Goal: Task Accomplishment & Management: Manage account settings

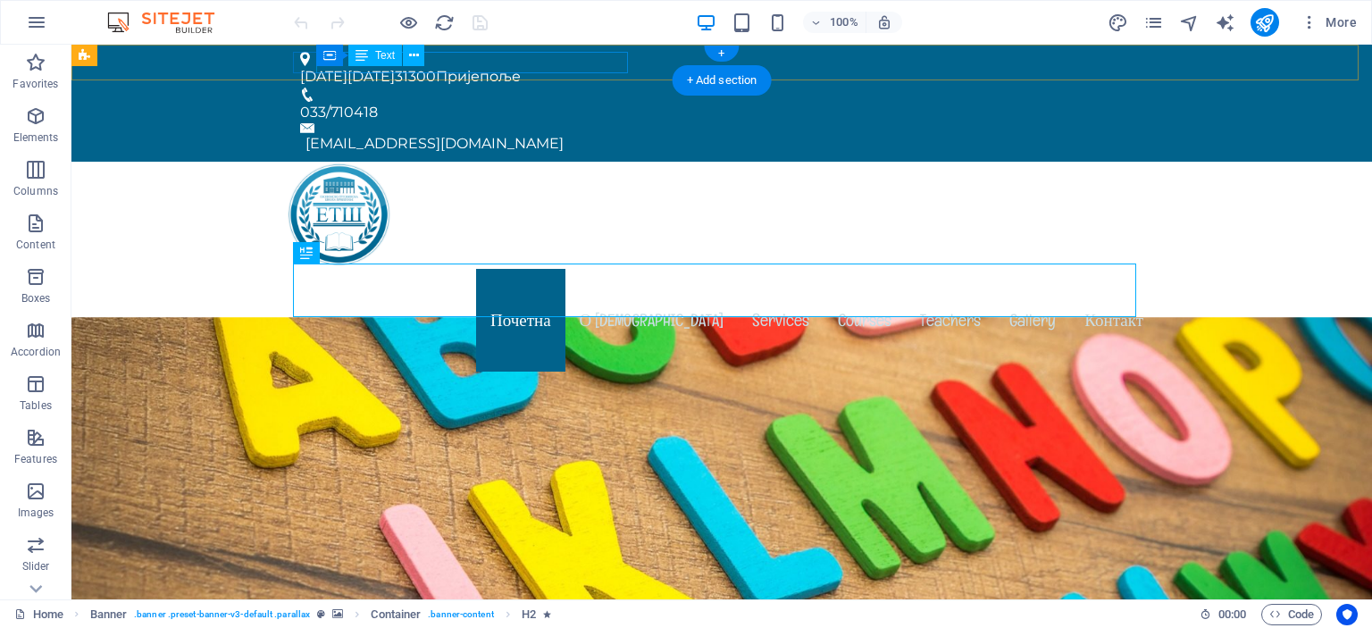
click at [440, 66] on div "[DATE] [DATE] 31300 Пријепоље" at bounding box center [714, 76] width 829 height 21
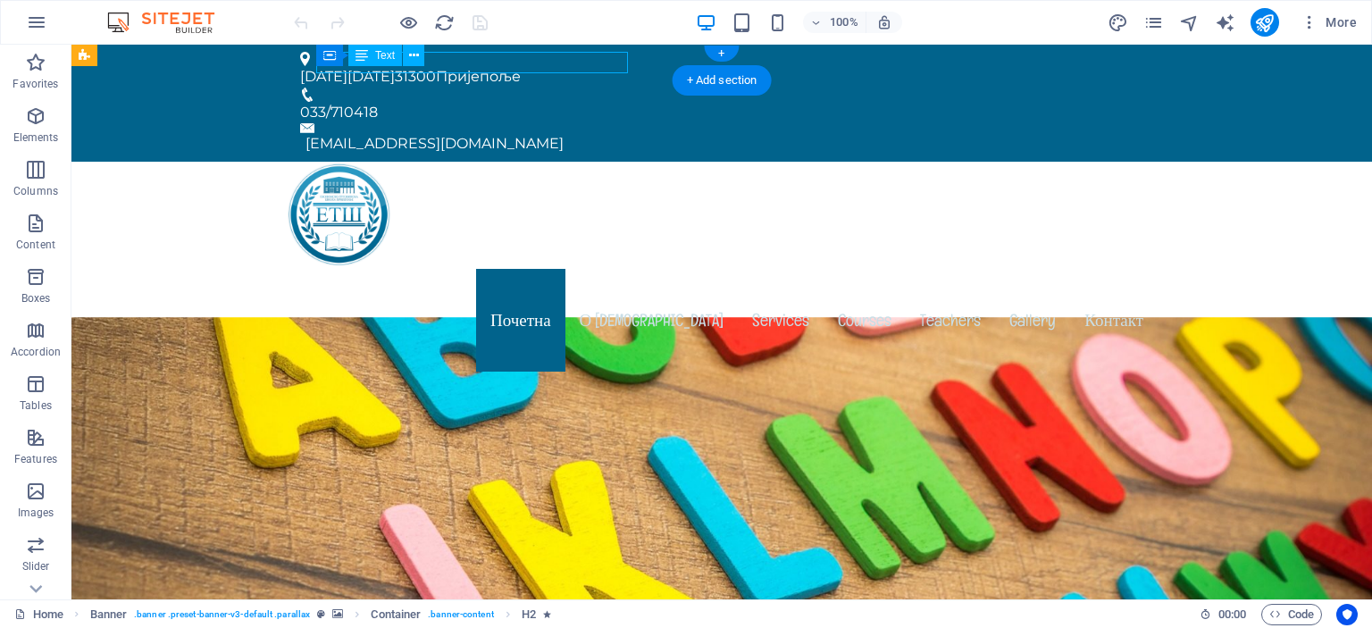
click at [440, 66] on div "[DATE] [DATE] 31300 Пријепоље" at bounding box center [714, 76] width 829 height 21
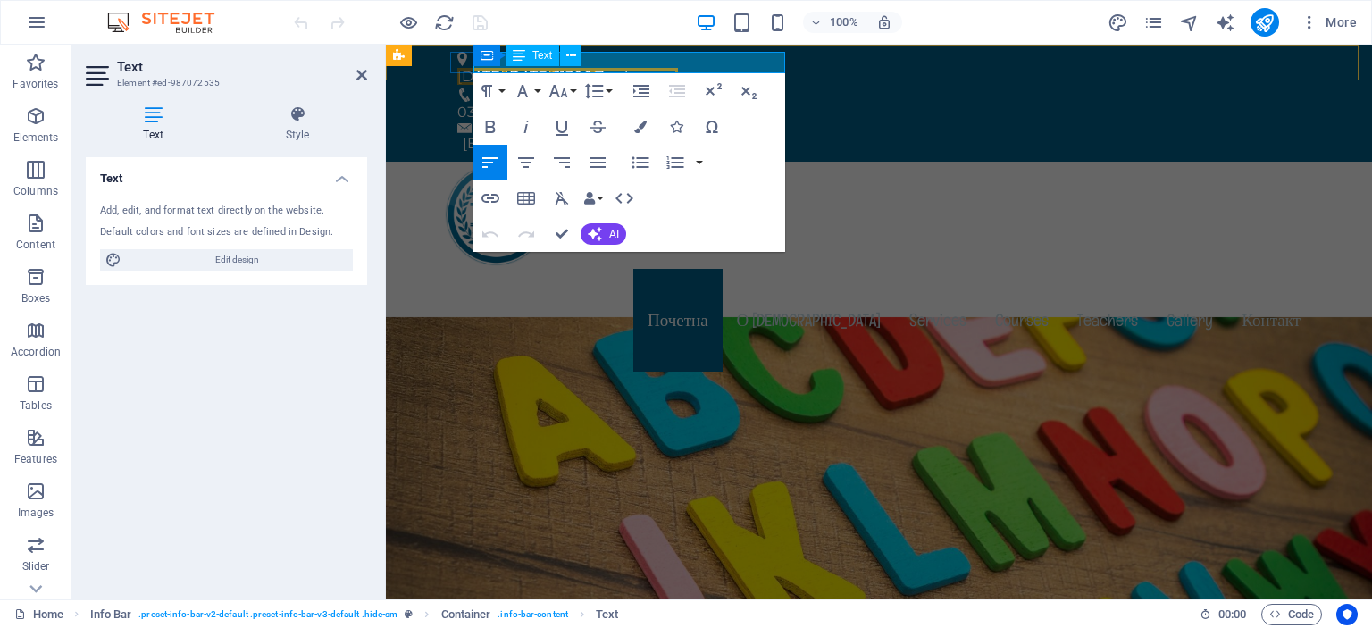
click at [552, 68] on span "[DATE]" at bounding box center [528, 76] width 47 height 17
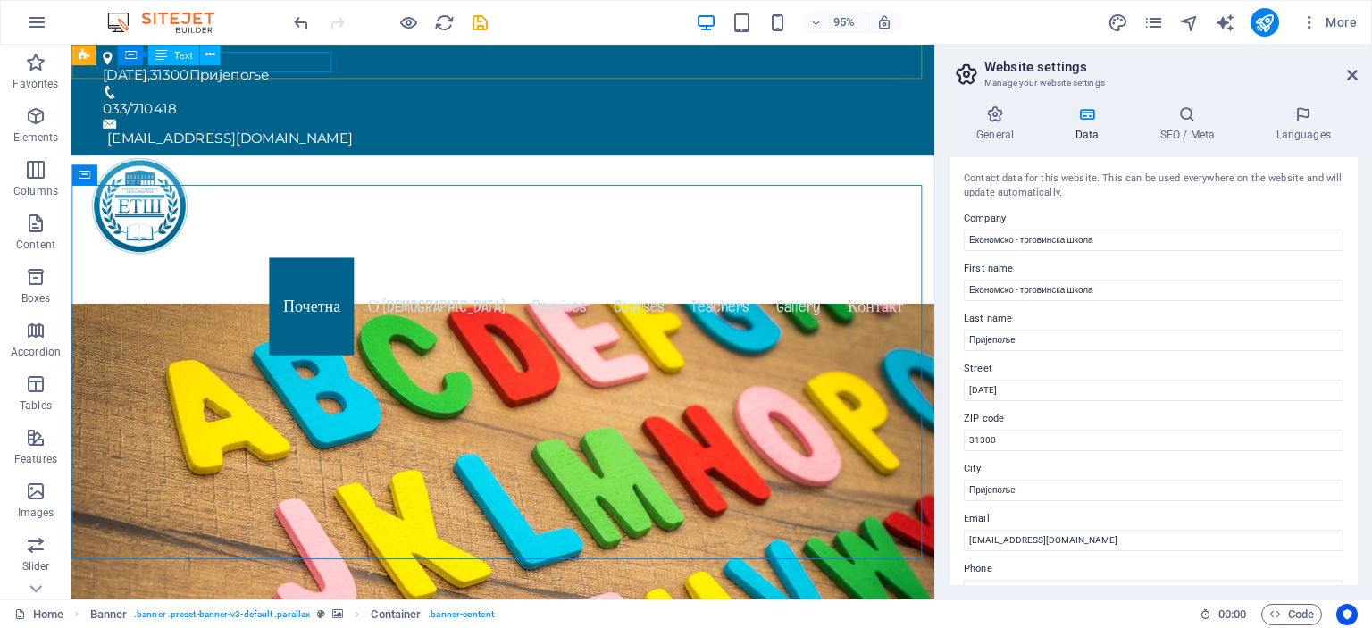
click at [226, 61] on div "Container Text" at bounding box center [174, 55] width 113 height 21
click at [247, 66] on div "[DATE] , 31300 Пријепоље" at bounding box center [519, 76] width 829 height 21
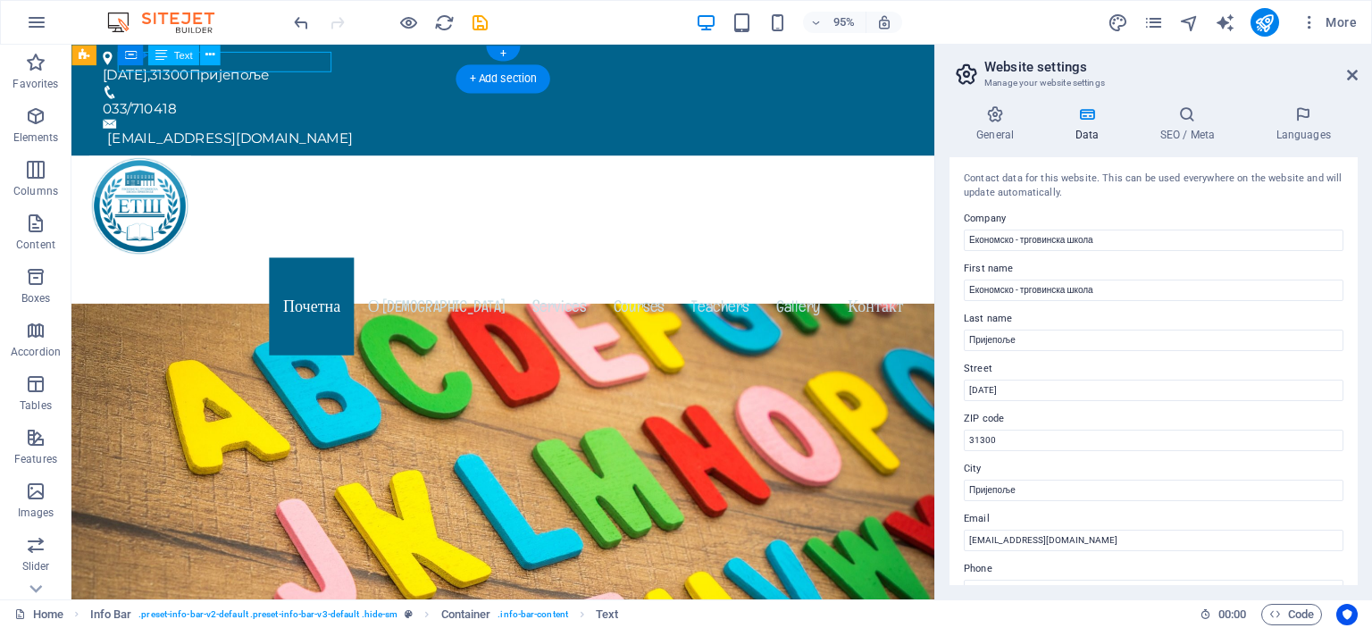
click at [247, 66] on div "[DATE] , 31300 Пријепоље" at bounding box center [519, 76] width 829 height 21
click at [172, 55] on div "Text" at bounding box center [173, 55] width 51 height 21
click at [172, 54] on div "Text" at bounding box center [173, 55] width 51 height 21
click at [170, 52] on div "Text" at bounding box center [173, 55] width 51 height 21
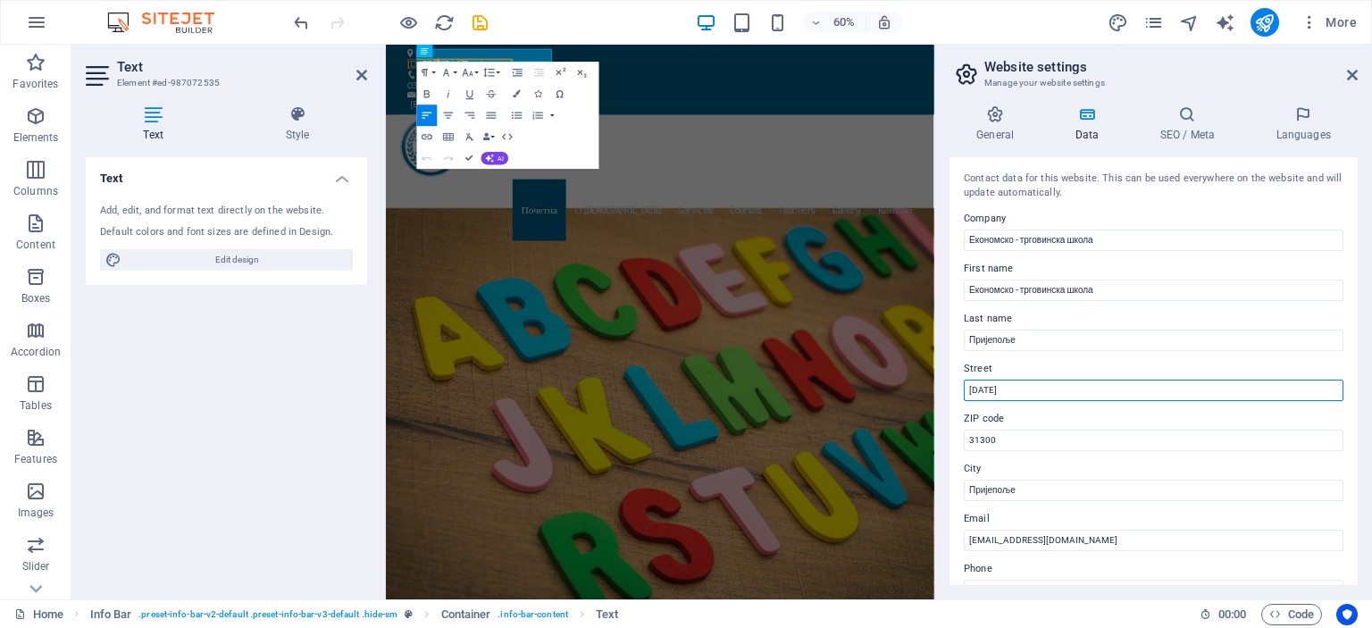
click at [1036, 392] on input "[DATE]" at bounding box center [1154, 390] width 380 height 21
type input "[DATE] 3"
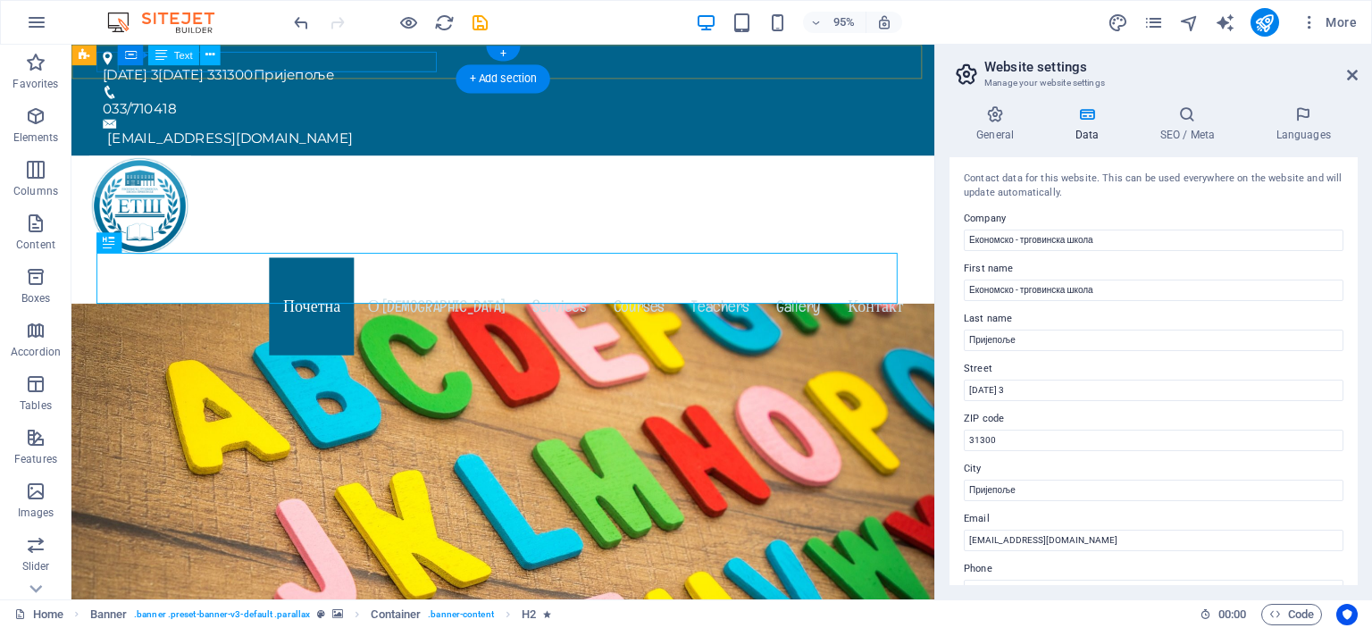
click at [268, 66] on div "[DATE] 3 [DATE] 3 31300 Пријепоље" at bounding box center [519, 76] width 829 height 21
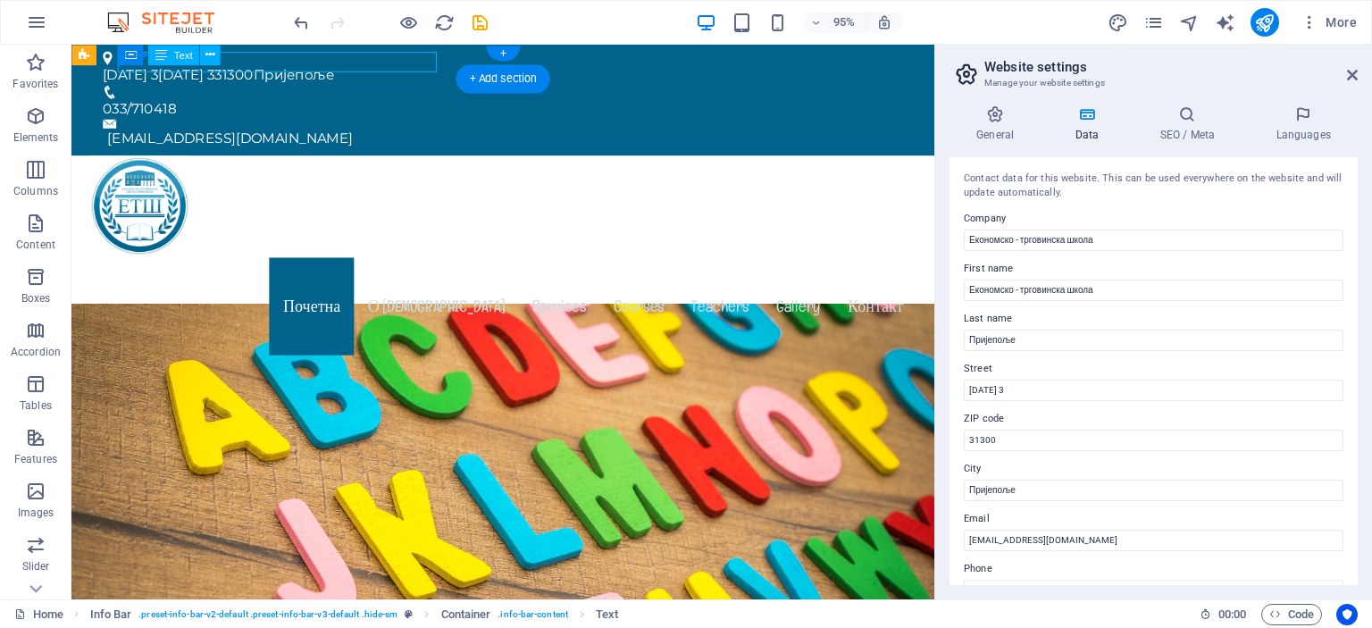
click at [268, 66] on div "[DATE] 3 [DATE] 3 31300 Пријепоље" at bounding box center [519, 76] width 829 height 21
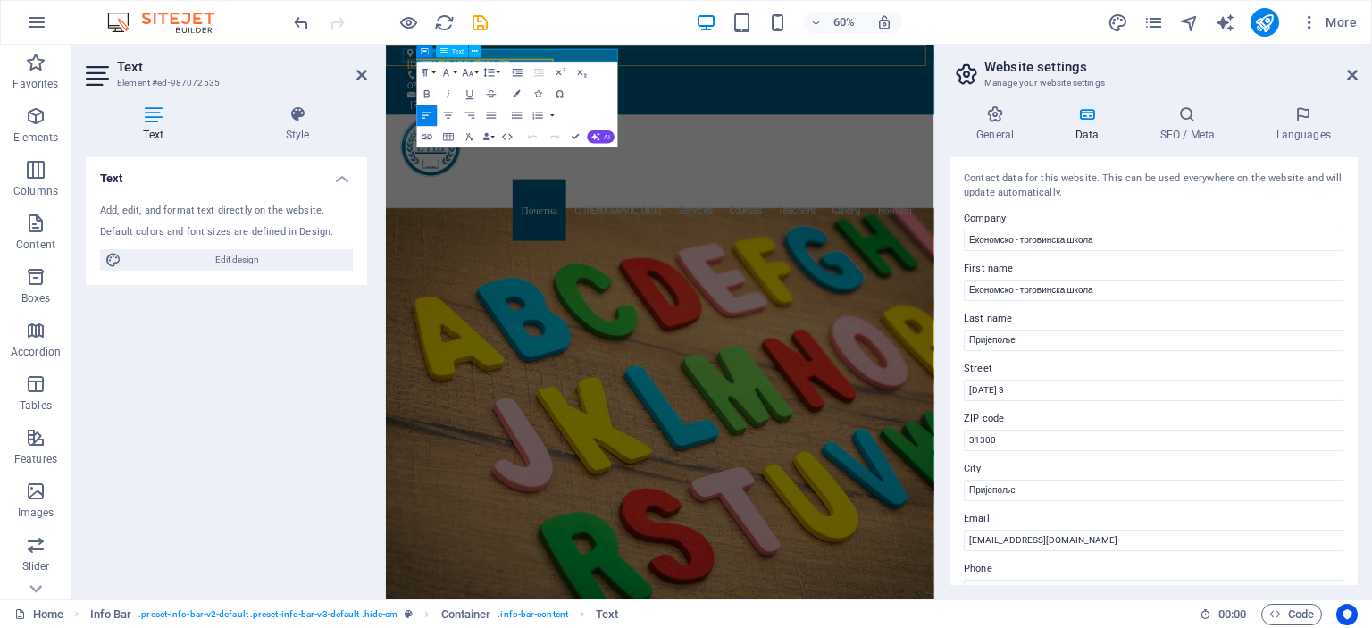
click at [540, 68] on span "[DATE] 3" at bounding box center [510, 76] width 59 height 17
click at [582, 68] on span "Пријепоље" at bounding box center [564, 76] width 85 height 17
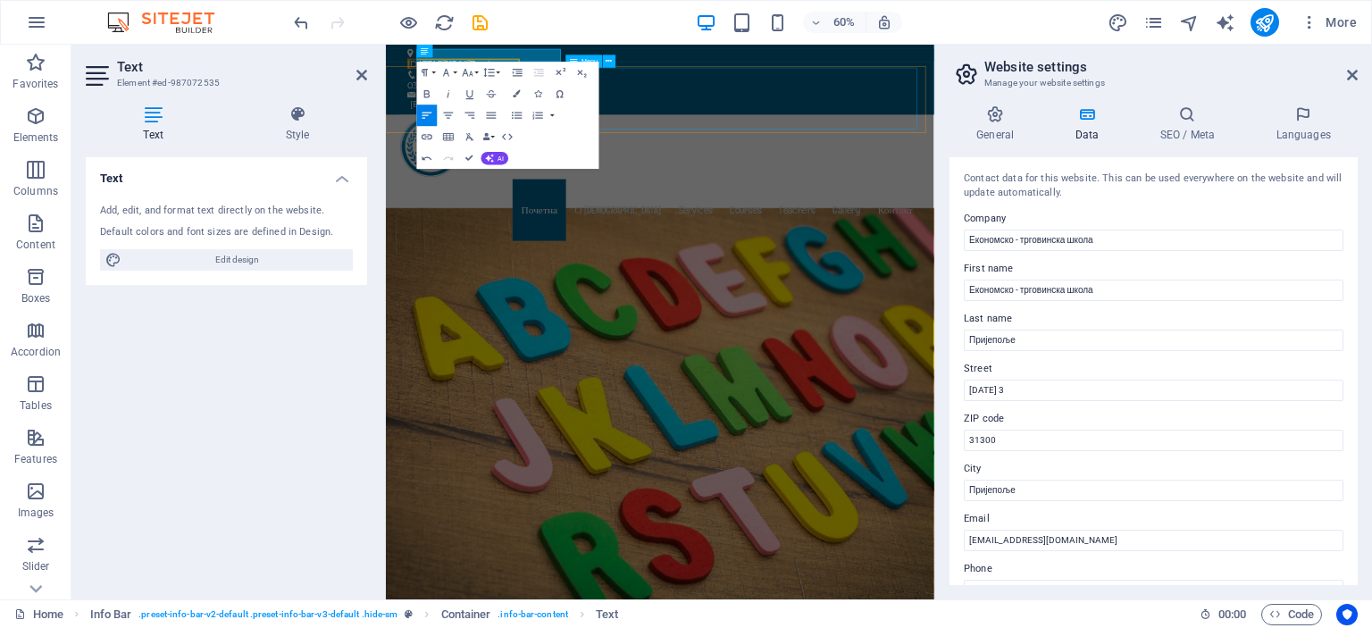
click at [876, 269] on nav "Почетна О нама Services Courses Teachers Gallery Контакт" at bounding box center [843, 320] width 872 height 103
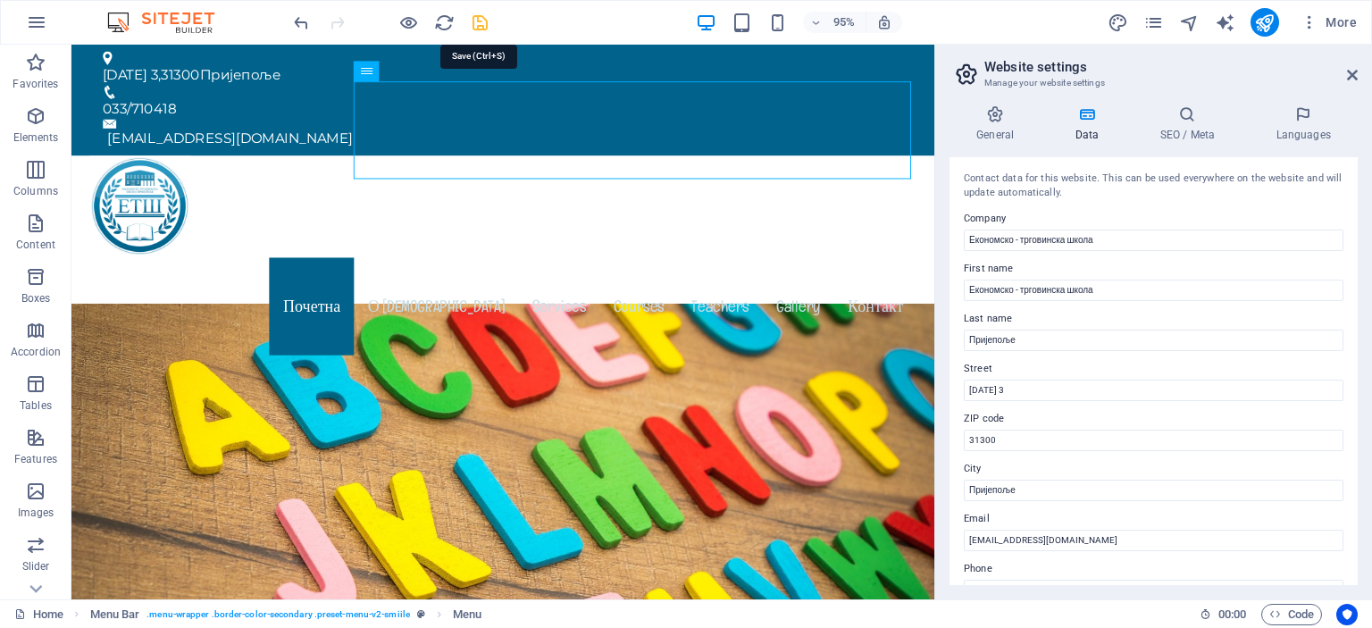
click at [476, 18] on icon "save" at bounding box center [480, 23] width 21 height 21
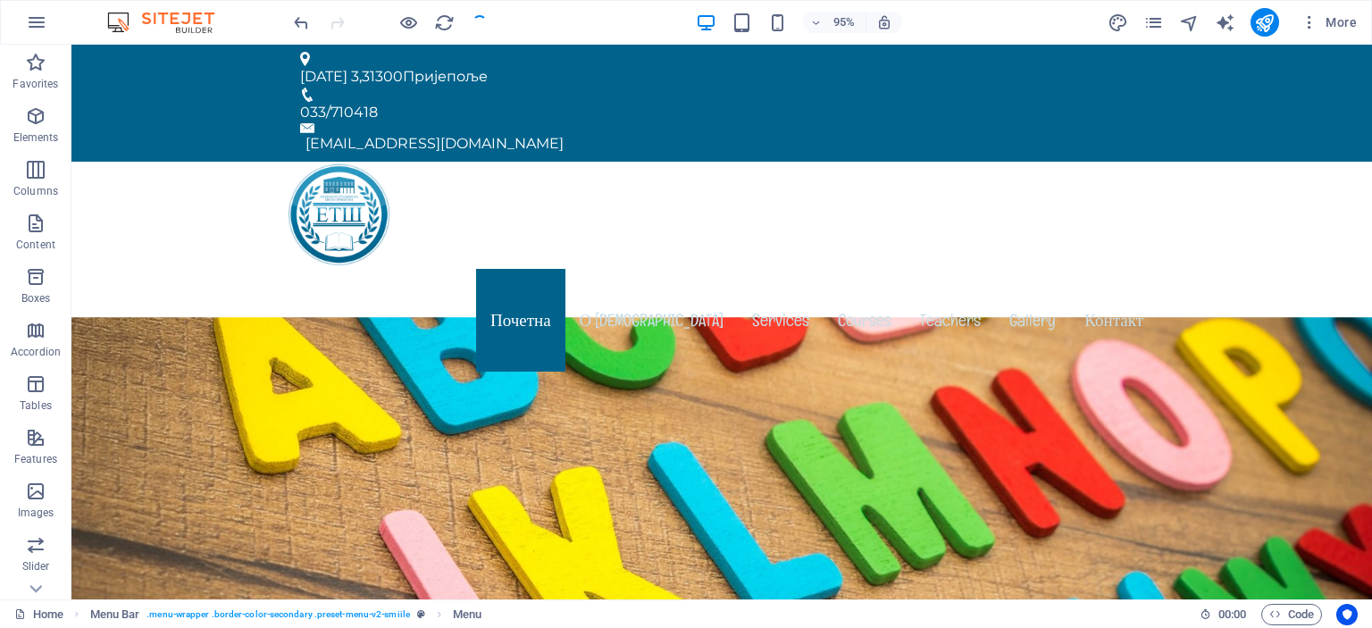
checkbox input "false"
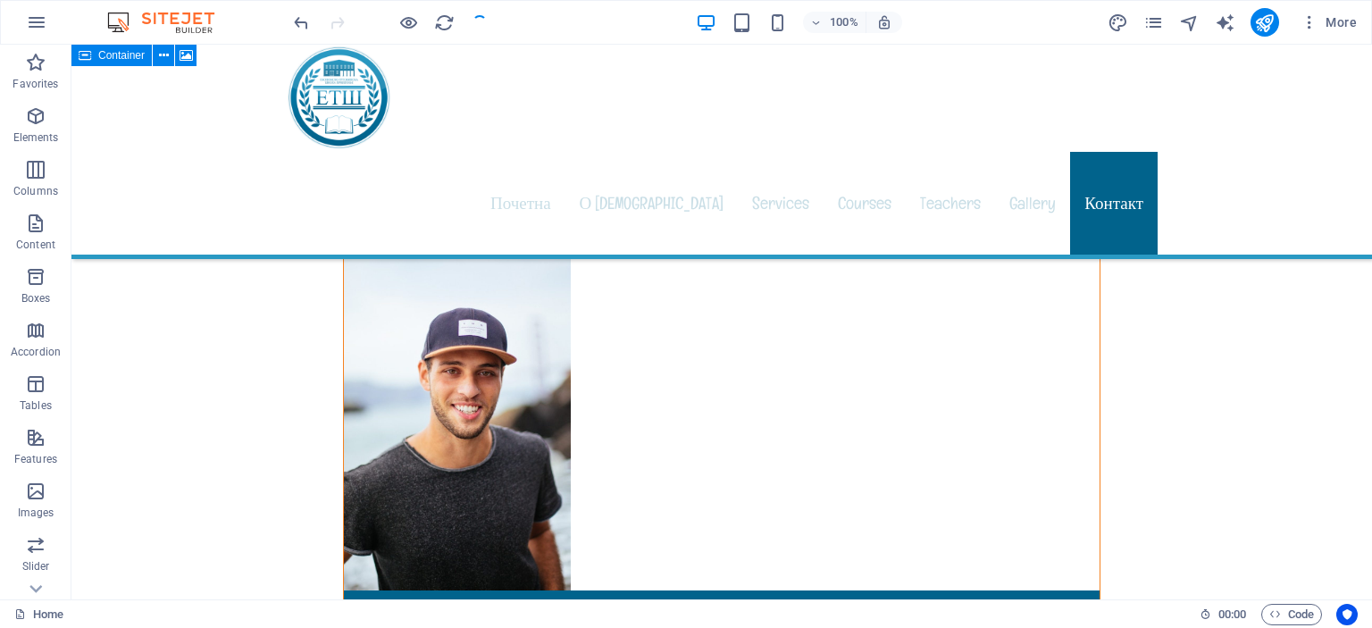
scroll to position [16227, 0]
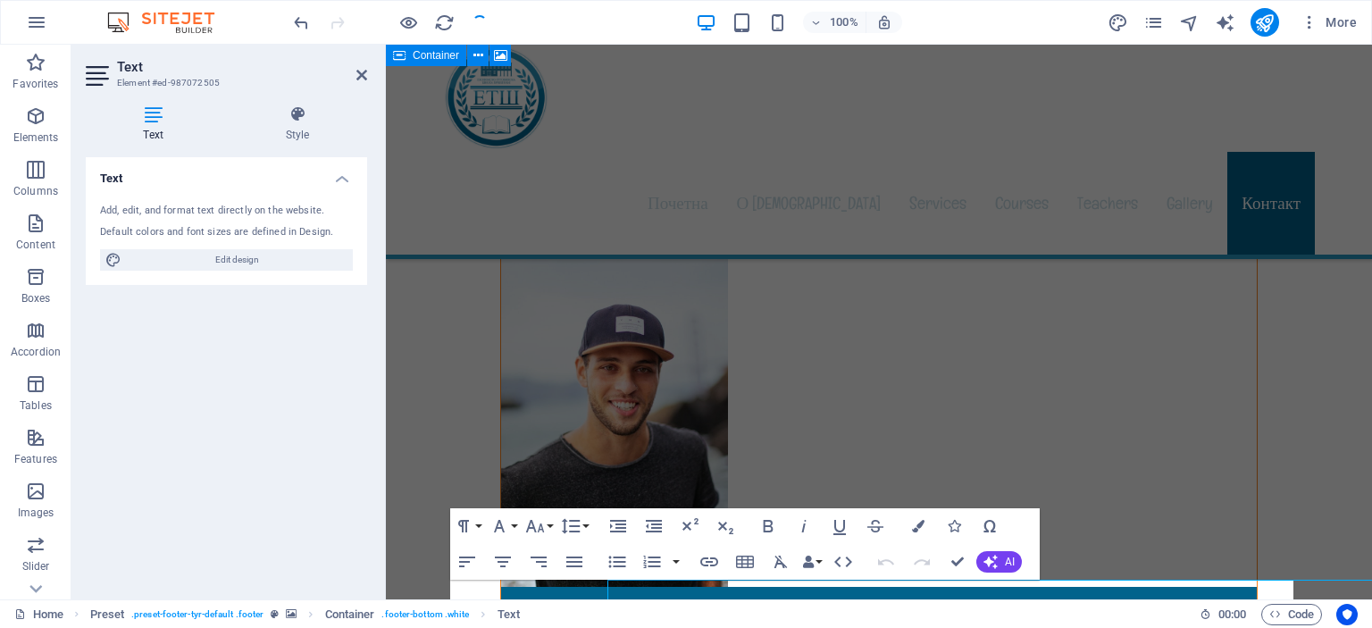
scroll to position [16212, 0]
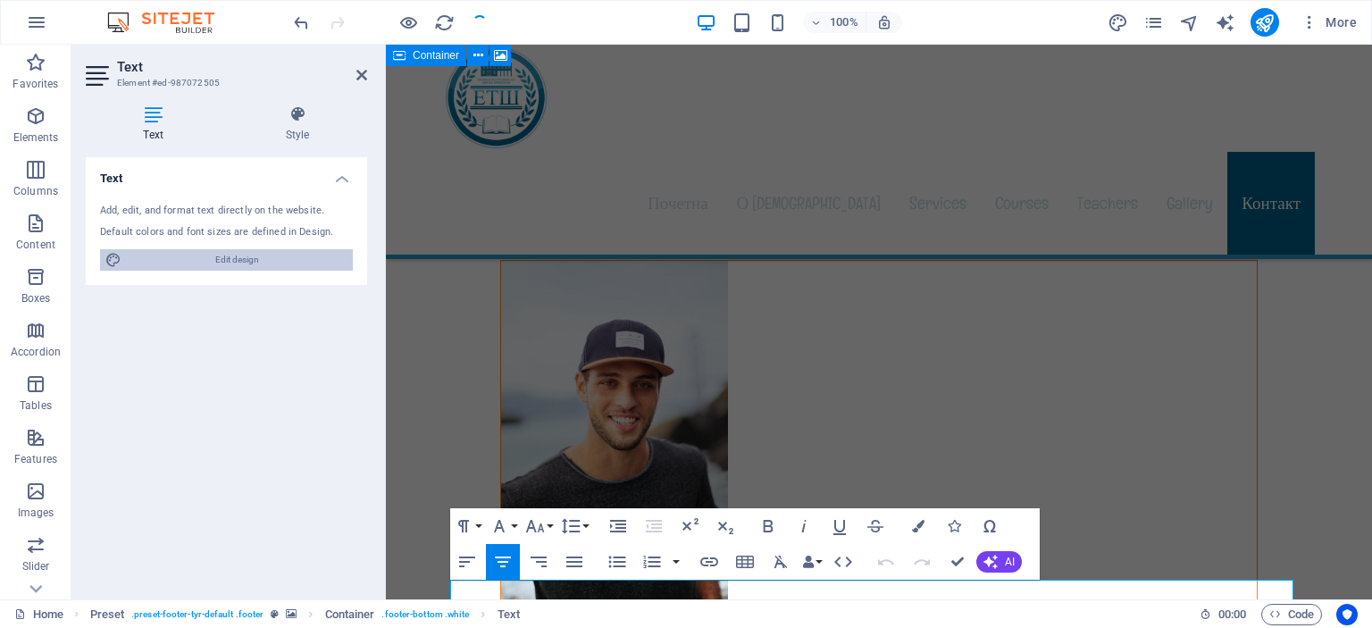
click at [236, 259] on span "Edit design" at bounding box center [237, 259] width 221 height 21
select select "px"
select select "400"
select select "px"
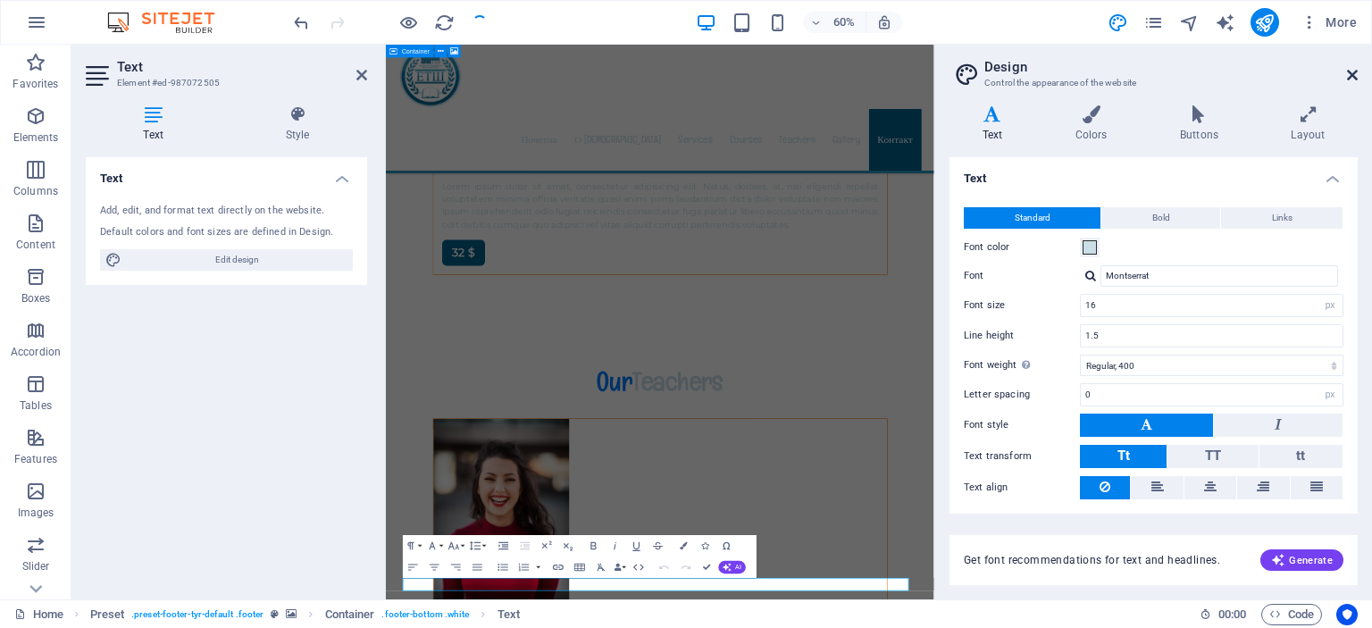
scroll to position [16019, 0]
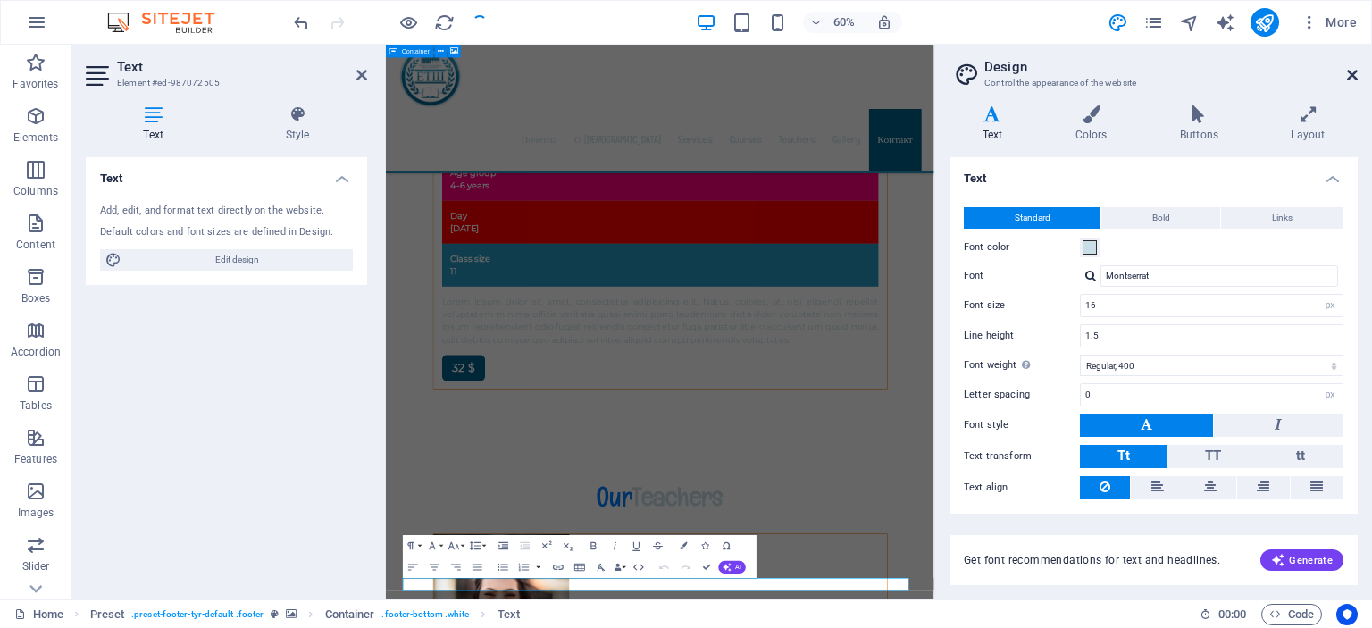
click at [1353, 74] on icon at bounding box center [1352, 75] width 11 height 14
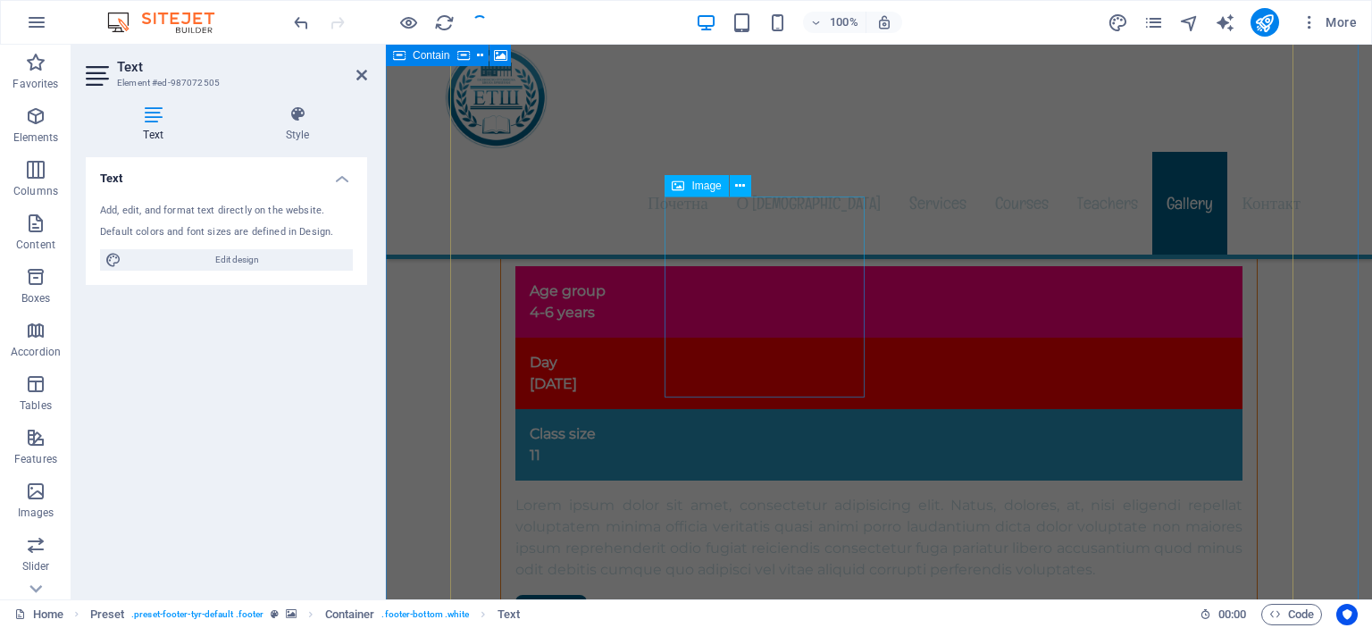
scroll to position [14887, 0]
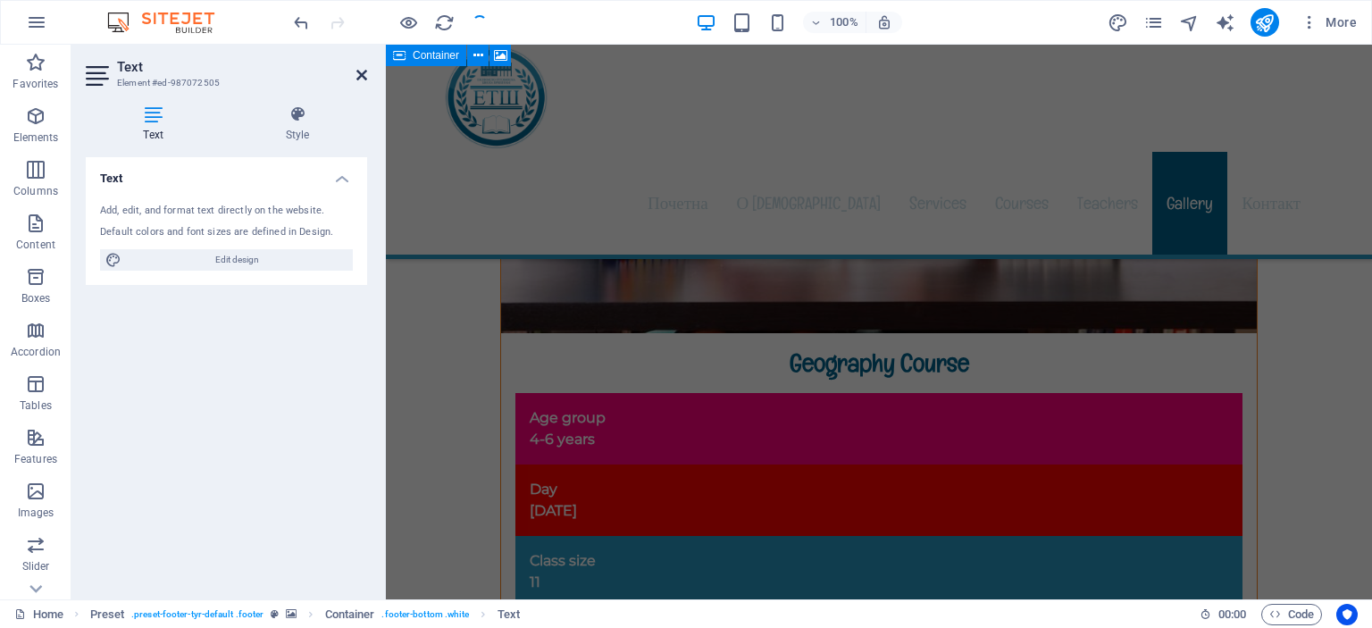
click at [362, 76] on icon at bounding box center [361, 75] width 11 height 14
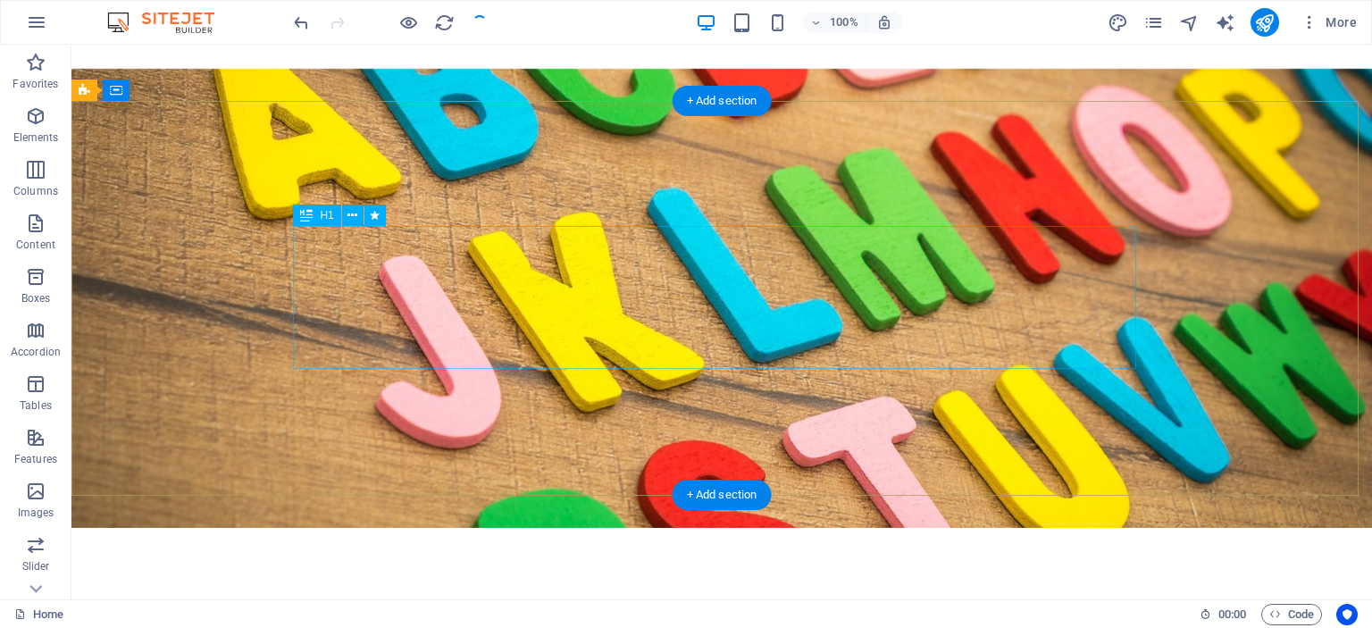
scroll to position [0, 0]
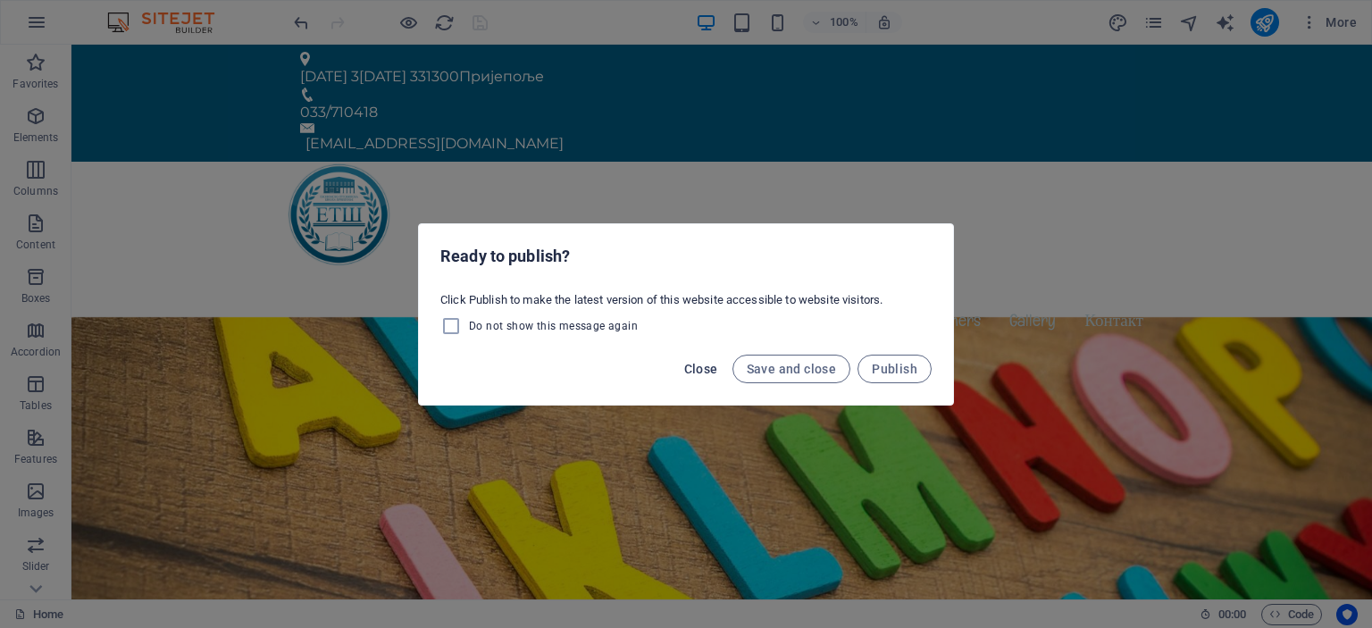
click at [697, 367] on span "Close" at bounding box center [701, 369] width 34 height 14
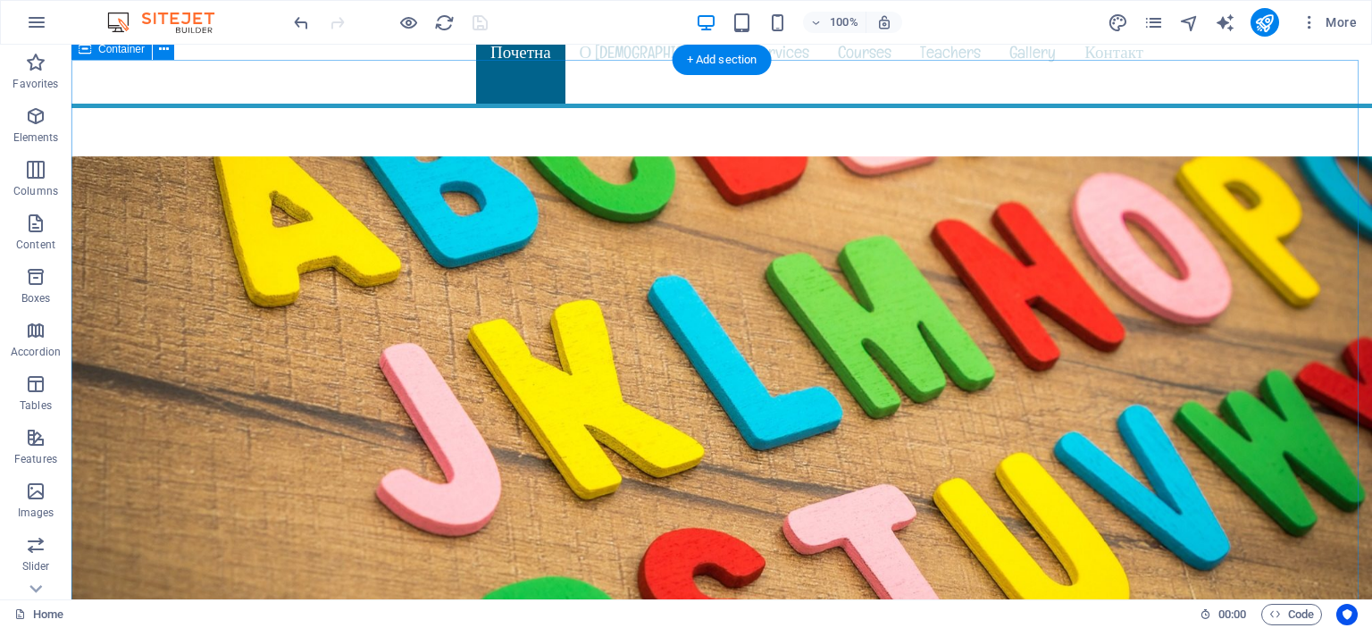
scroll to position [268, 0]
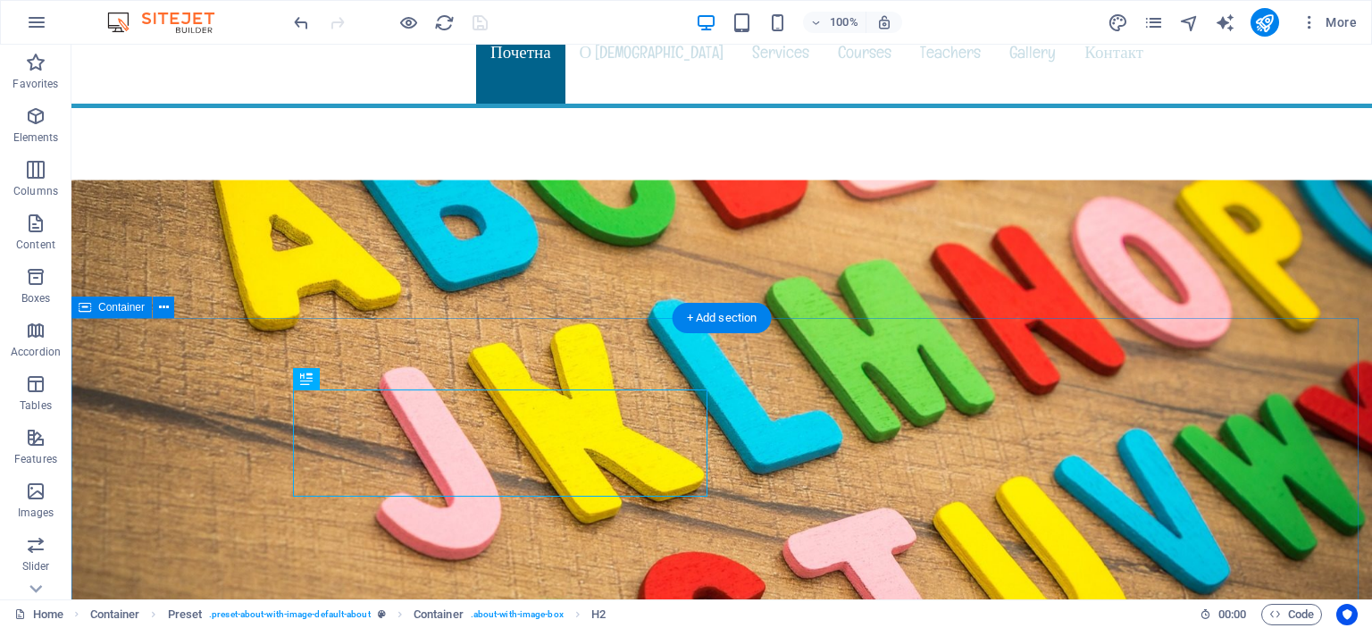
scroll to position [536, 0]
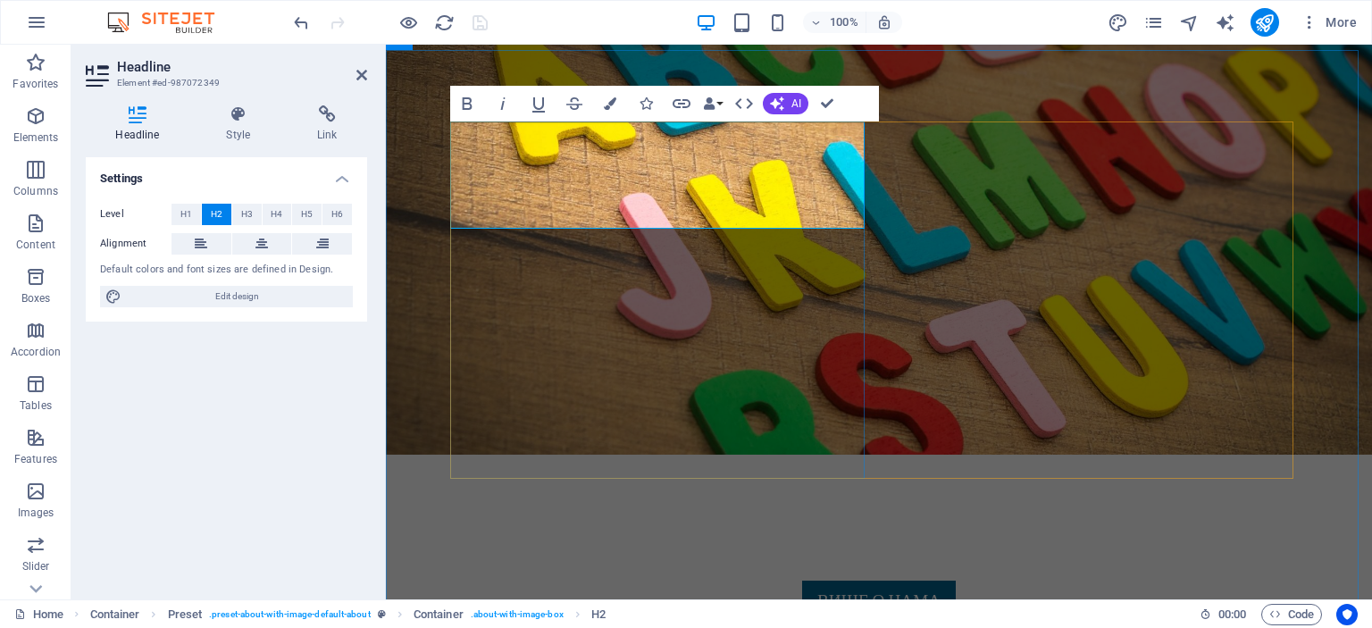
drag, startPoint x: 500, startPoint y: 150, endPoint x: 691, endPoint y: 206, distance: 198.4
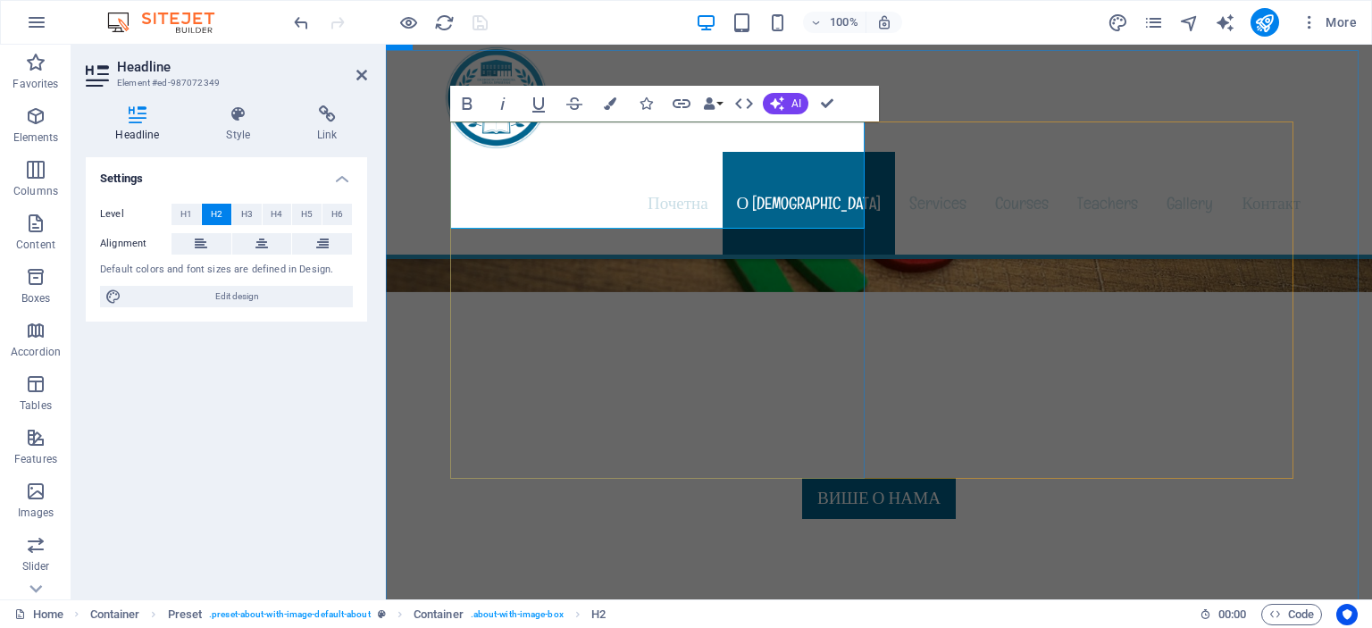
scroll to position [551, 0]
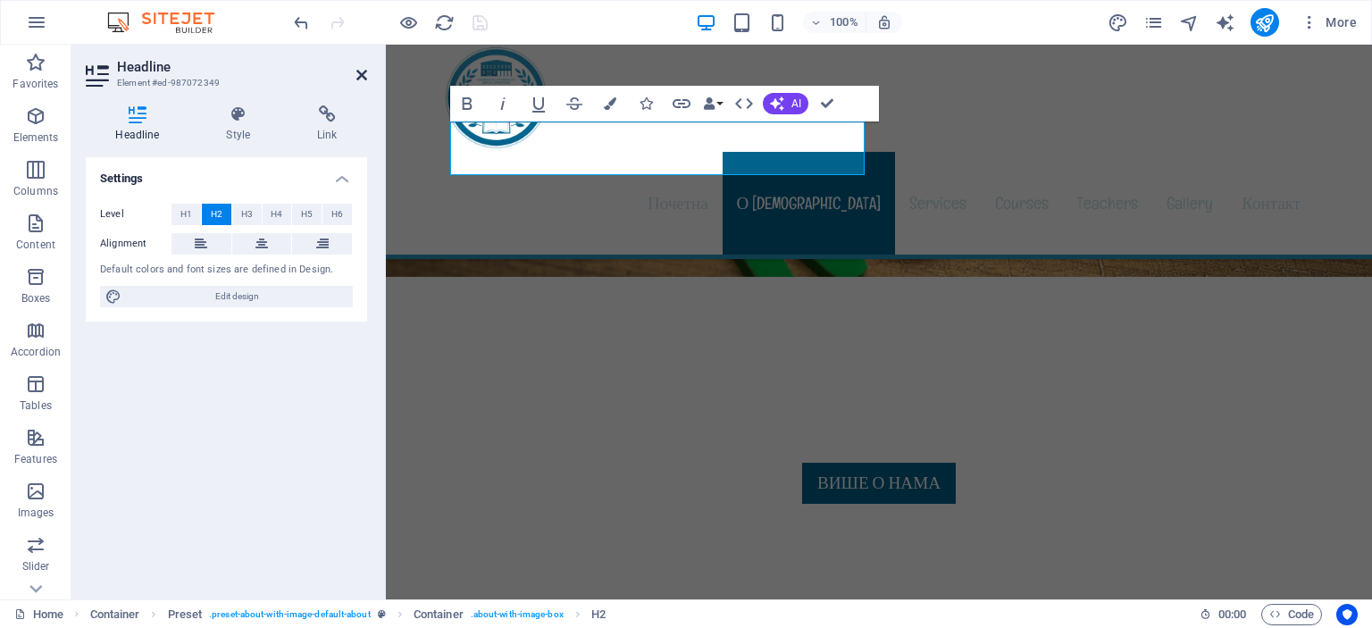
click at [358, 75] on icon at bounding box center [361, 75] width 11 height 14
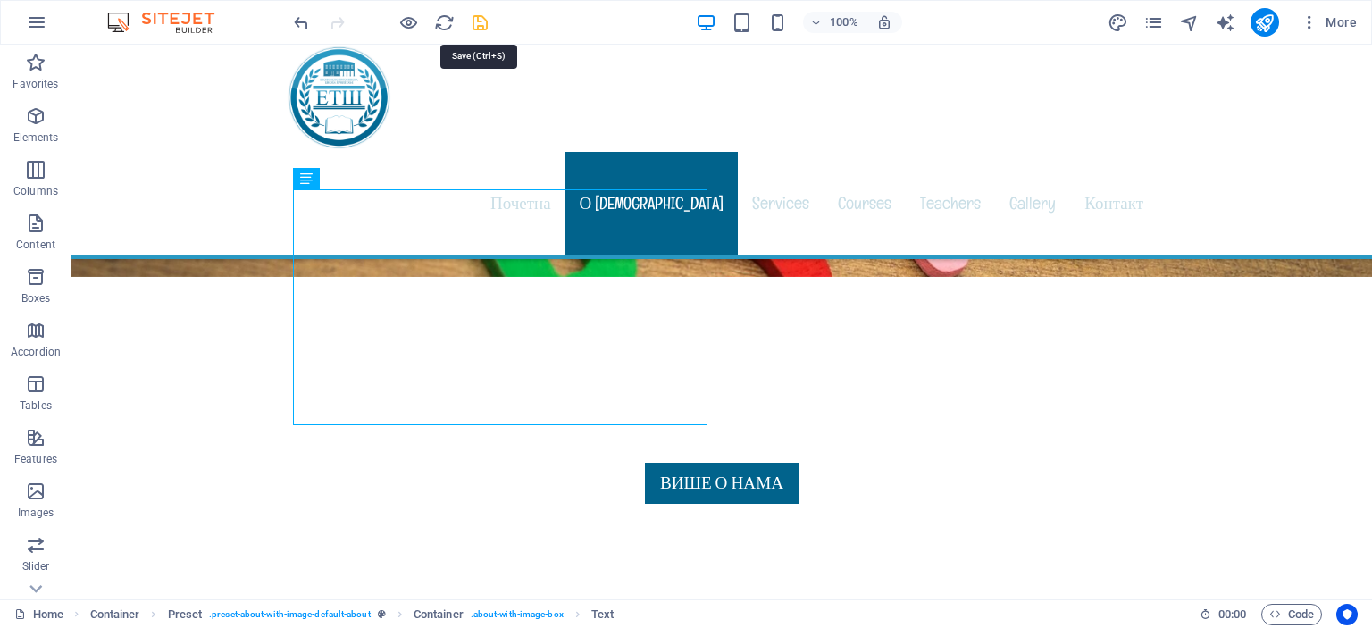
click at [476, 25] on icon "save" at bounding box center [480, 23] width 21 height 21
checkbox input "false"
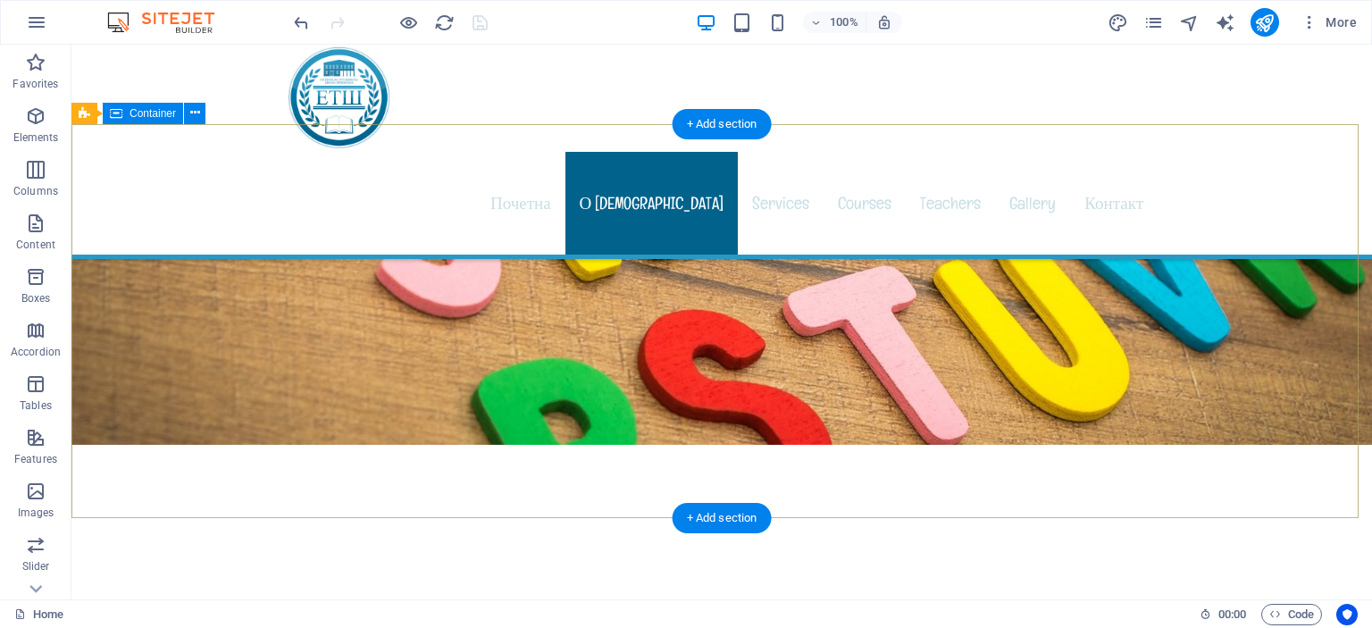
scroll to position [0, 0]
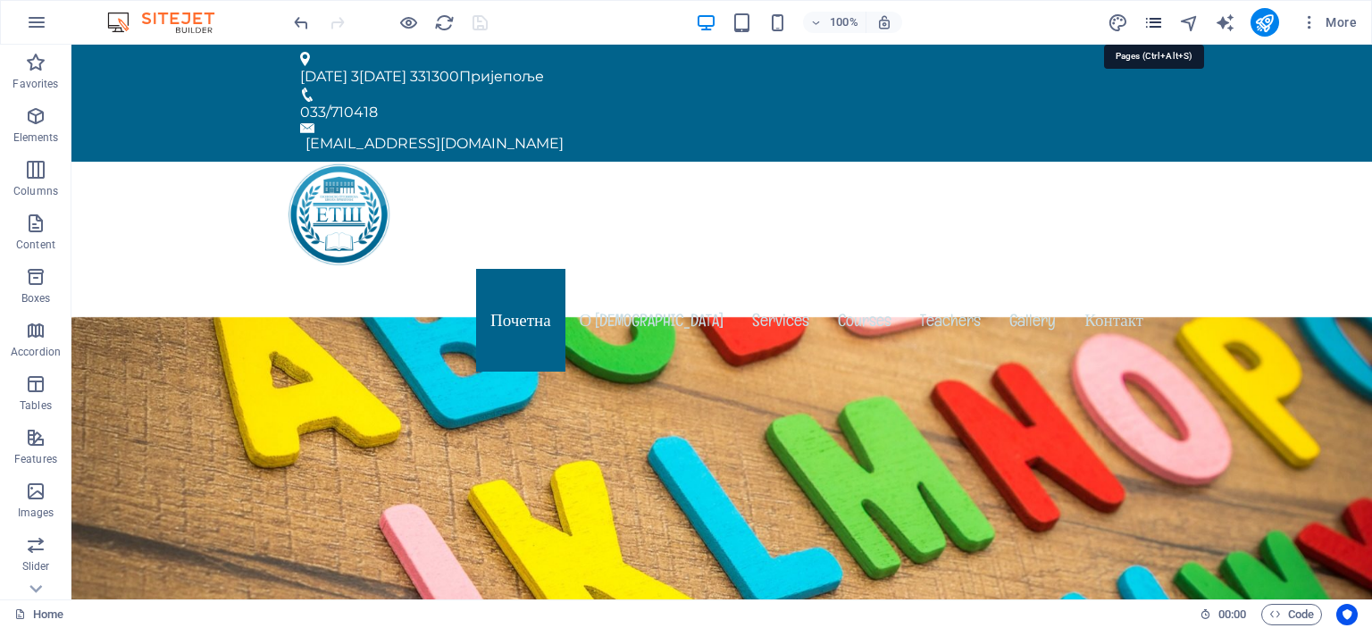
click at [1155, 20] on icon "pages" at bounding box center [1154, 23] width 21 height 21
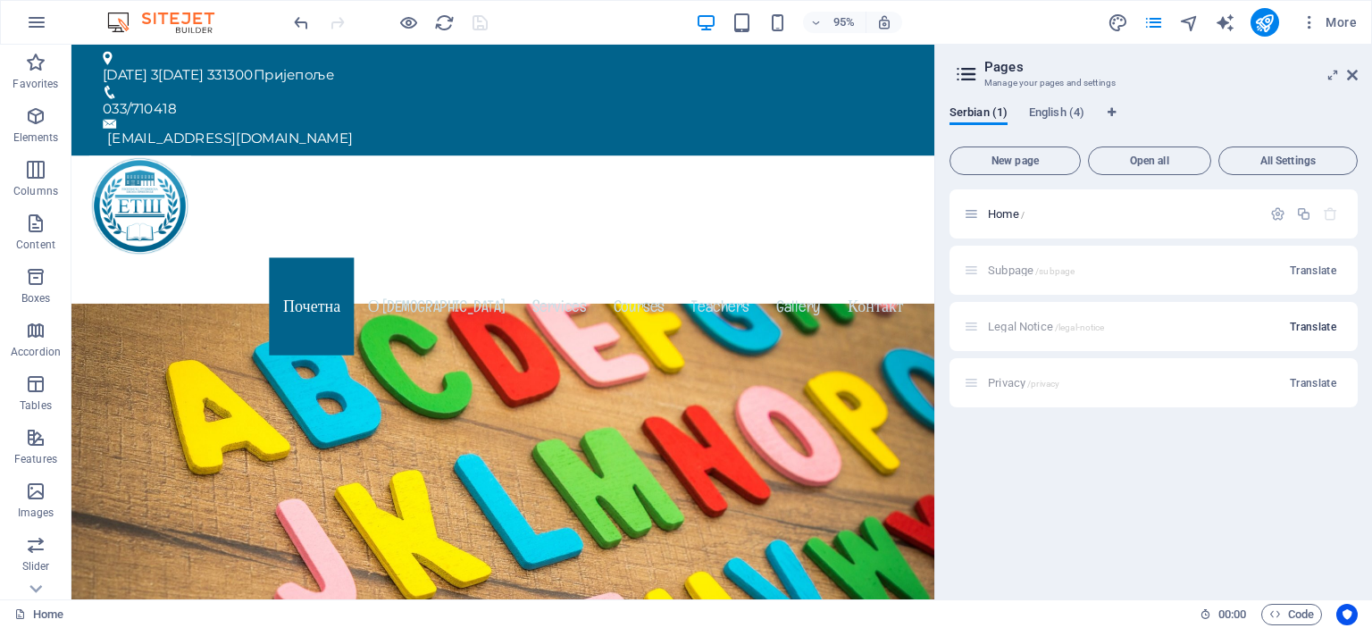
click at [1308, 324] on span "Translate" at bounding box center [1313, 327] width 46 height 14
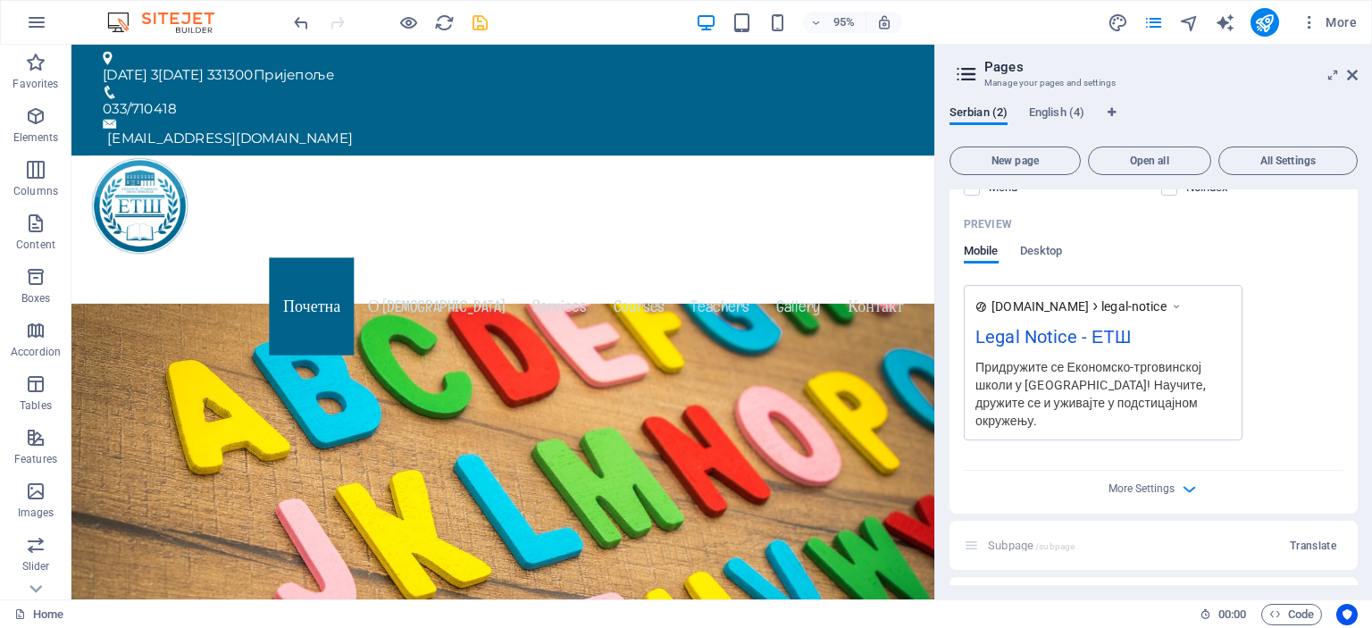
scroll to position [530, 0]
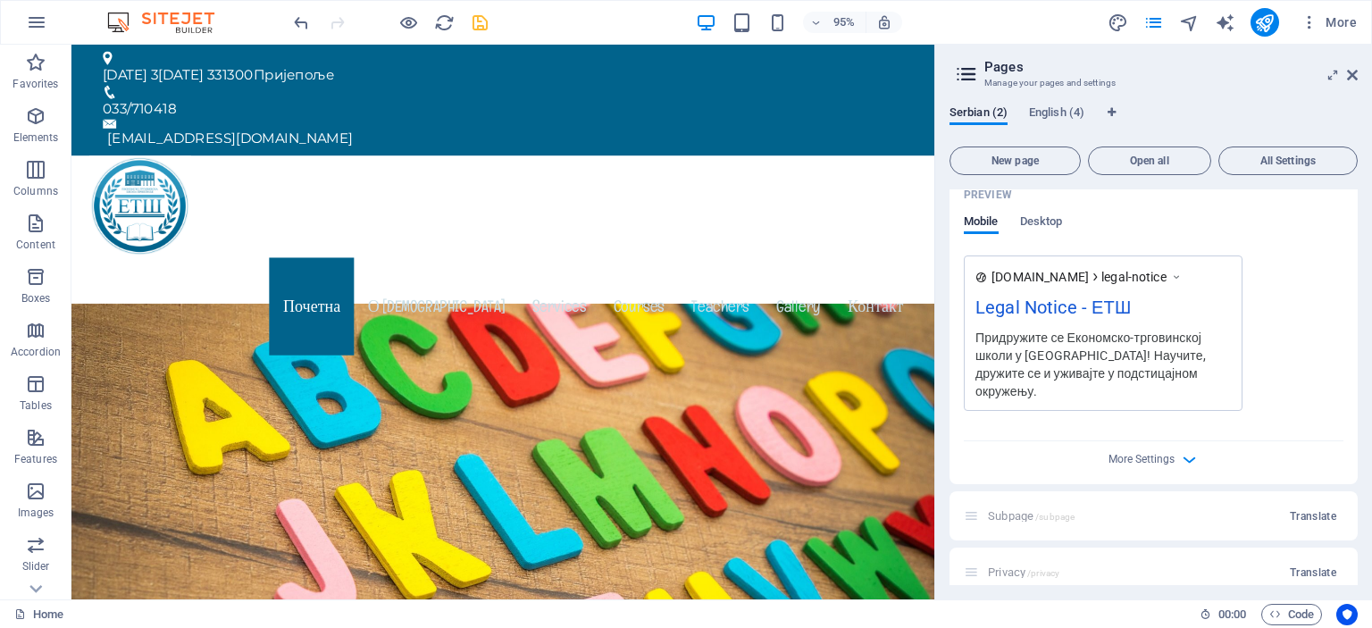
click at [1083, 495] on div "Subpage /subpage Translate" at bounding box center [1154, 515] width 408 height 49
click at [1303, 509] on span "Translate" at bounding box center [1313, 516] width 46 height 14
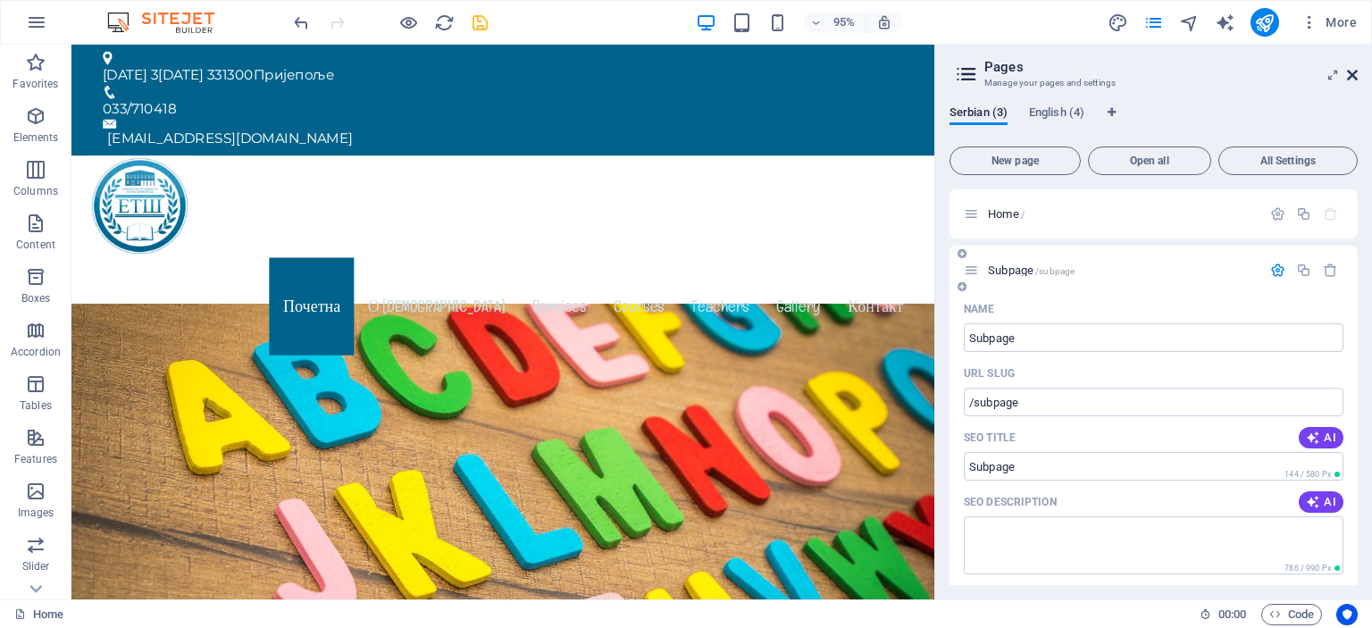
click at [1351, 74] on icon at bounding box center [1352, 75] width 11 height 14
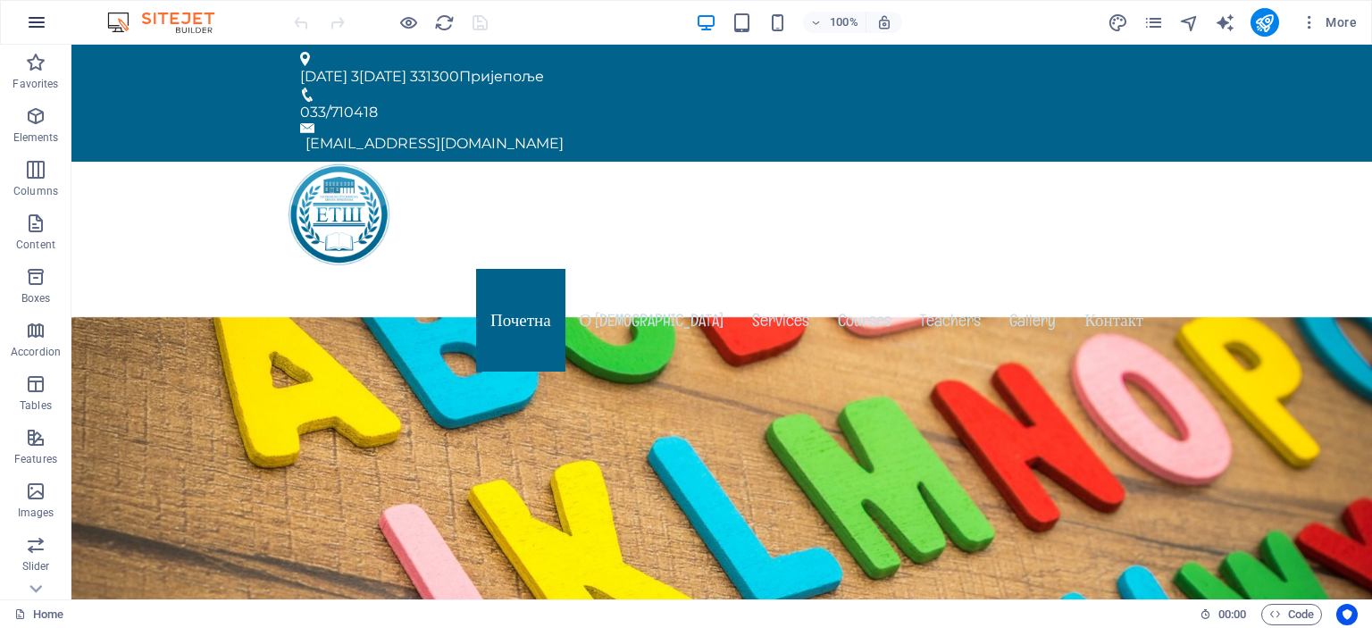
click at [42, 21] on icon "button" at bounding box center [36, 22] width 21 height 21
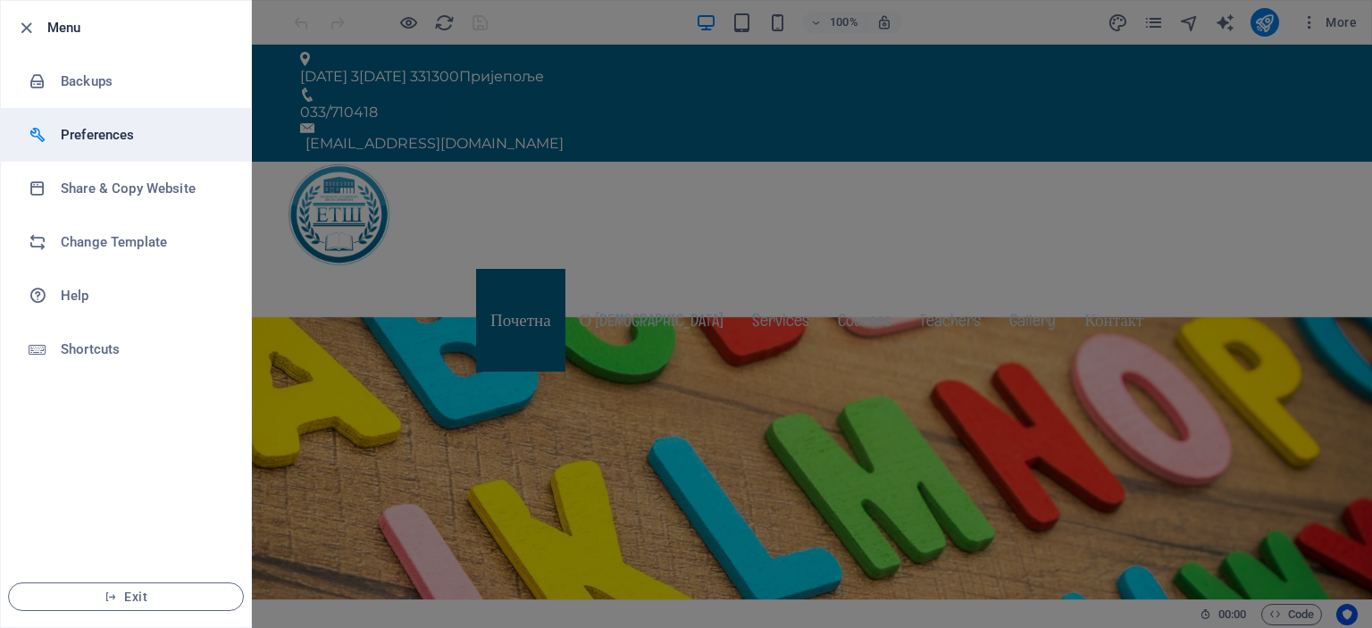
click at [78, 138] on h6 "Preferences" at bounding box center [143, 134] width 165 height 21
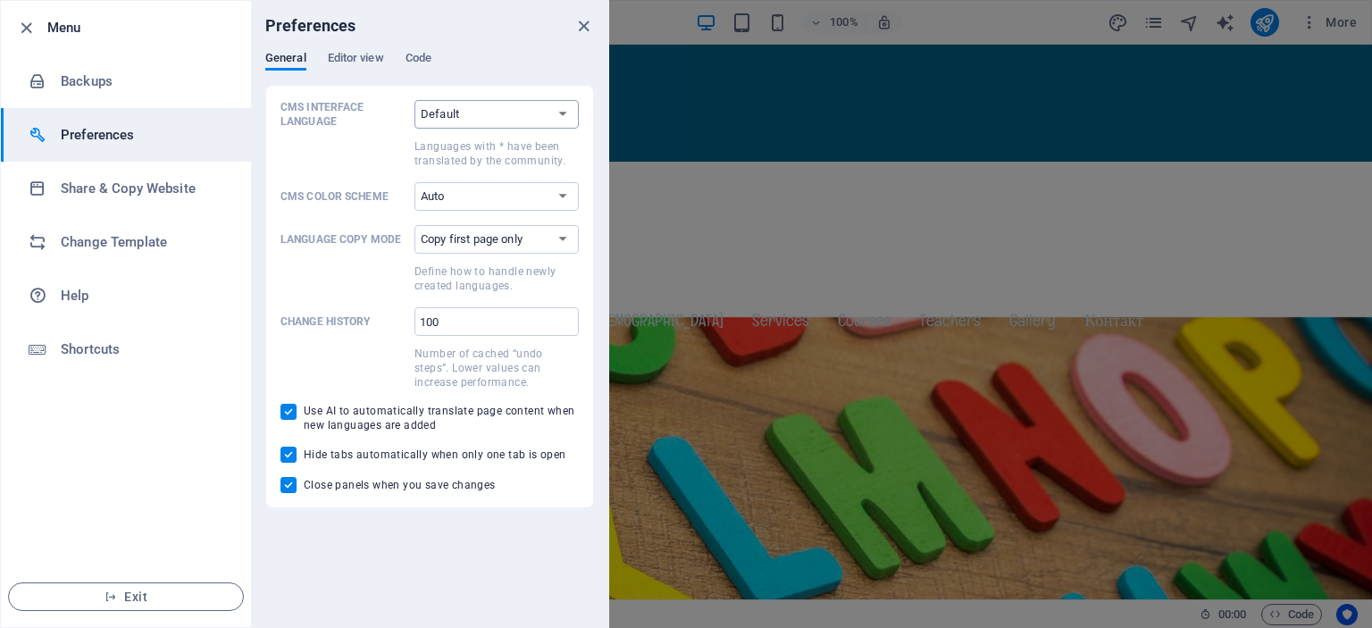
click at [564, 116] on select "Default Deutsch English Español Suomi* Français Magyar Italiano Nederlands Pols…" at bounding box center [497, 114] width 164 height 29
click at [297, 153] on span at bounding box center [344, 152] width 127 height 32
click at [415, 129] on select "Default Deutsch English Español Suomi* Français Magyar Italiano Nederlands Pols…" at bounding box center [497, 114] width 164 height 29
click at [507, 191] on select "Auto Dark Light" at bounding box center [497, 196] width 164 height 29
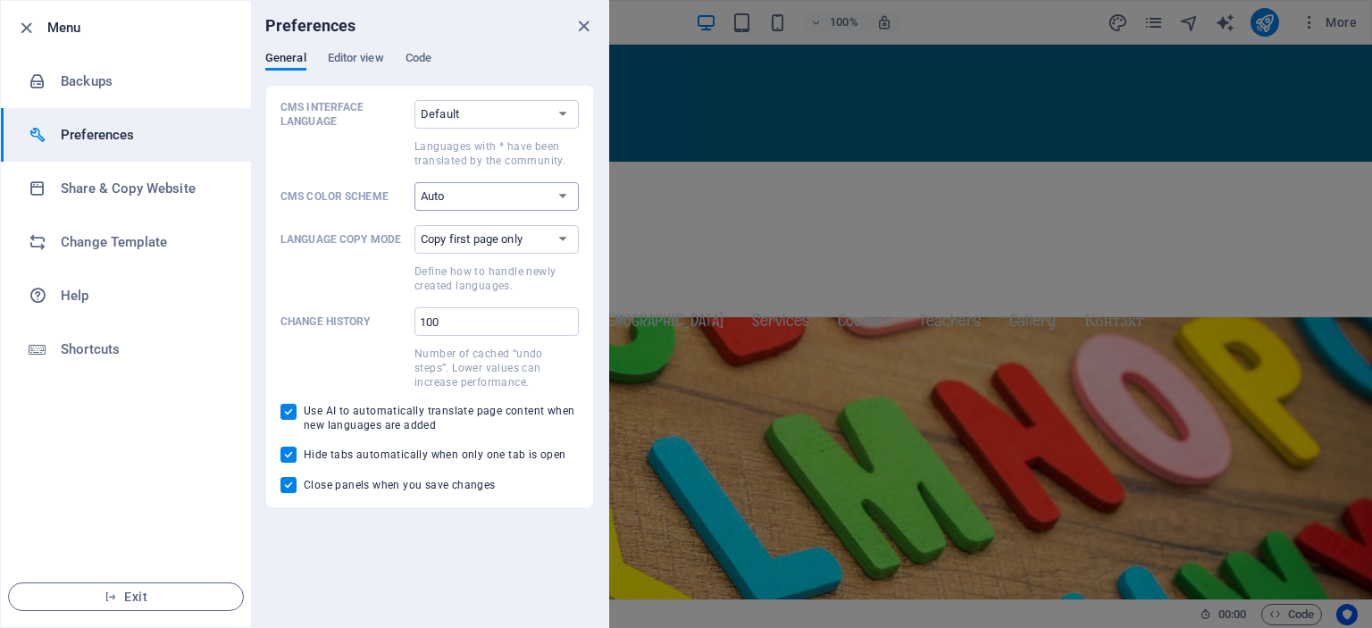
click at [549, 199] on select "Auto Dark Light" at bounding box center [497, 196] width 164 height 29
select select "dark"
click at [415, 182] on select "Auto Dark Light" at bounding box center [497, 196] width 164 height 29
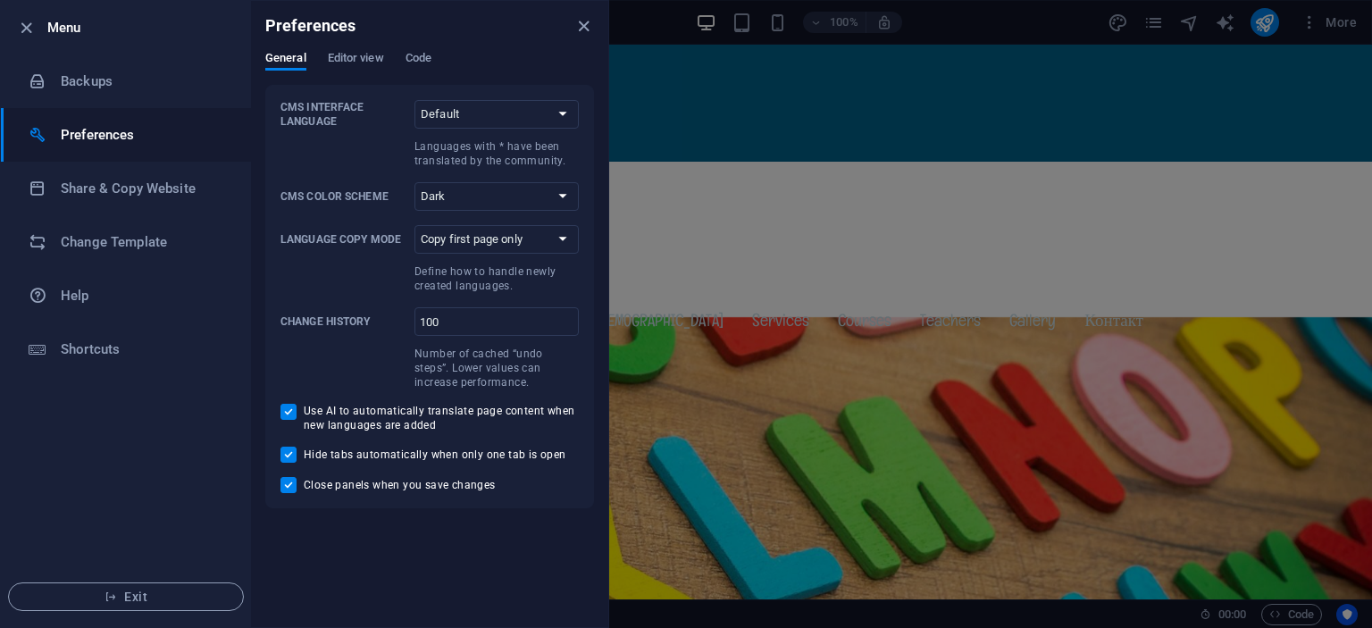
click at [781, 172] on div at bounding box center [686, 314] width 1372 height 628
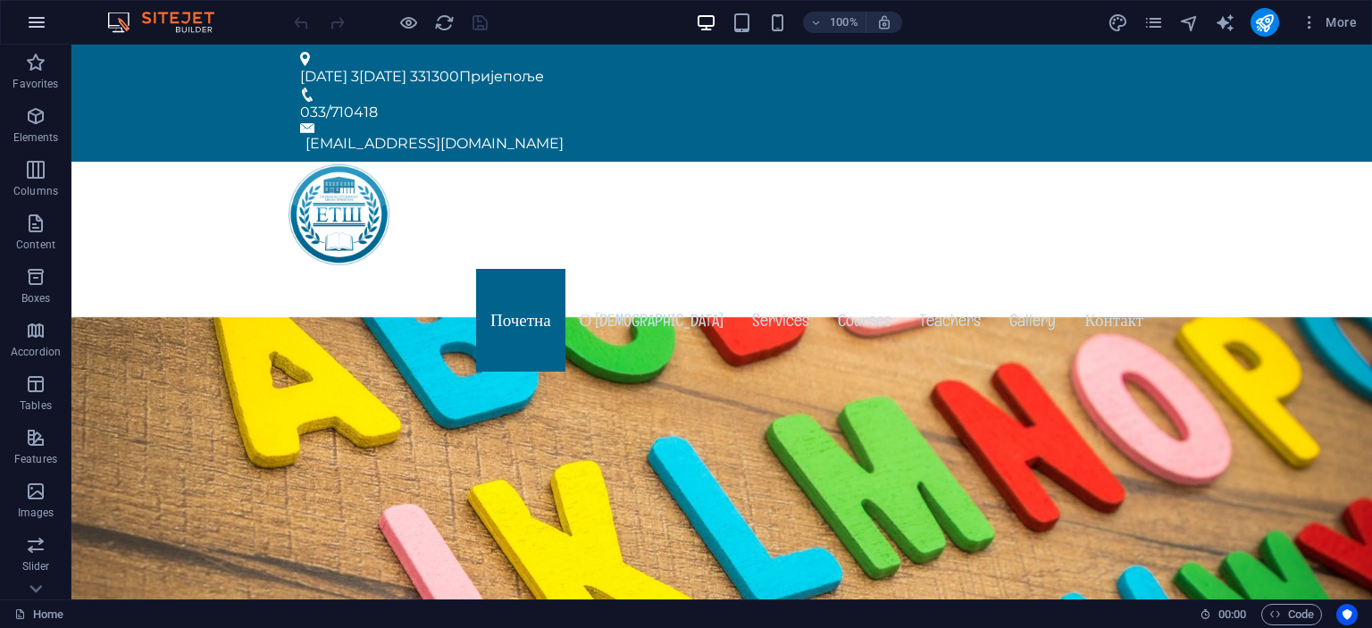
click at [36, 26] on icon "button" at bounding box center [36, 22] width 21 height 21
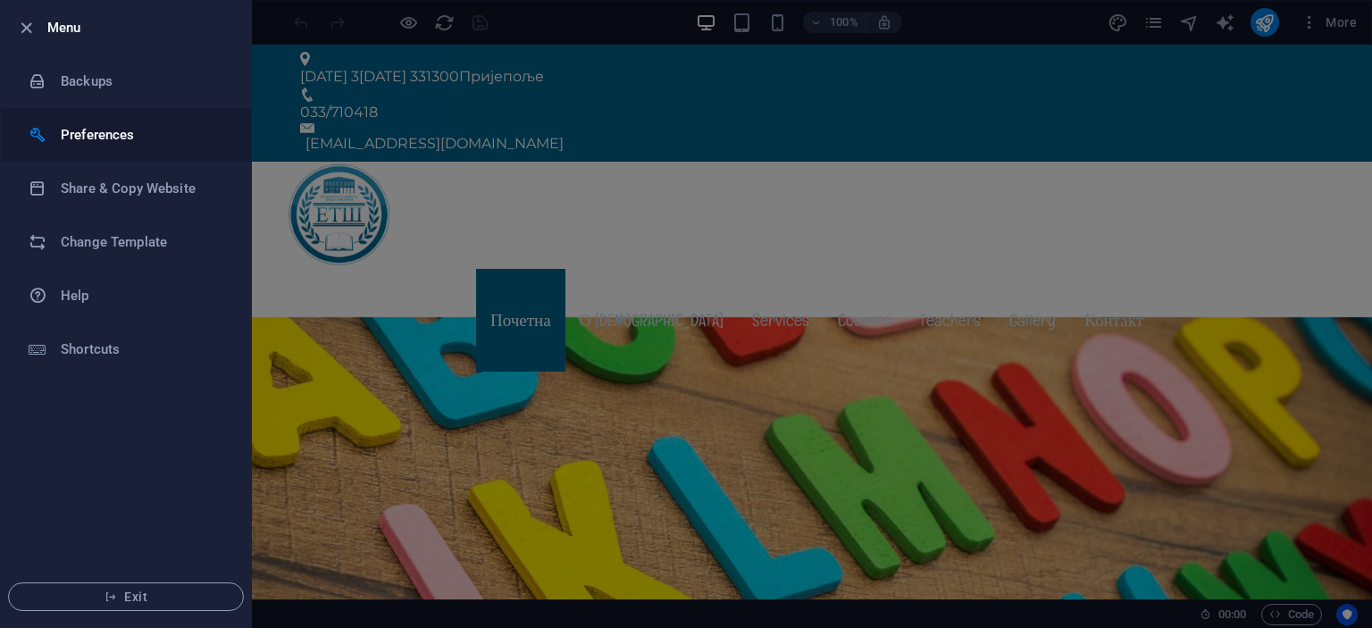
click at [111, 138] on h6 "Preferences" at bounding box center [143, 134] width 165 height 21
select select "dark"
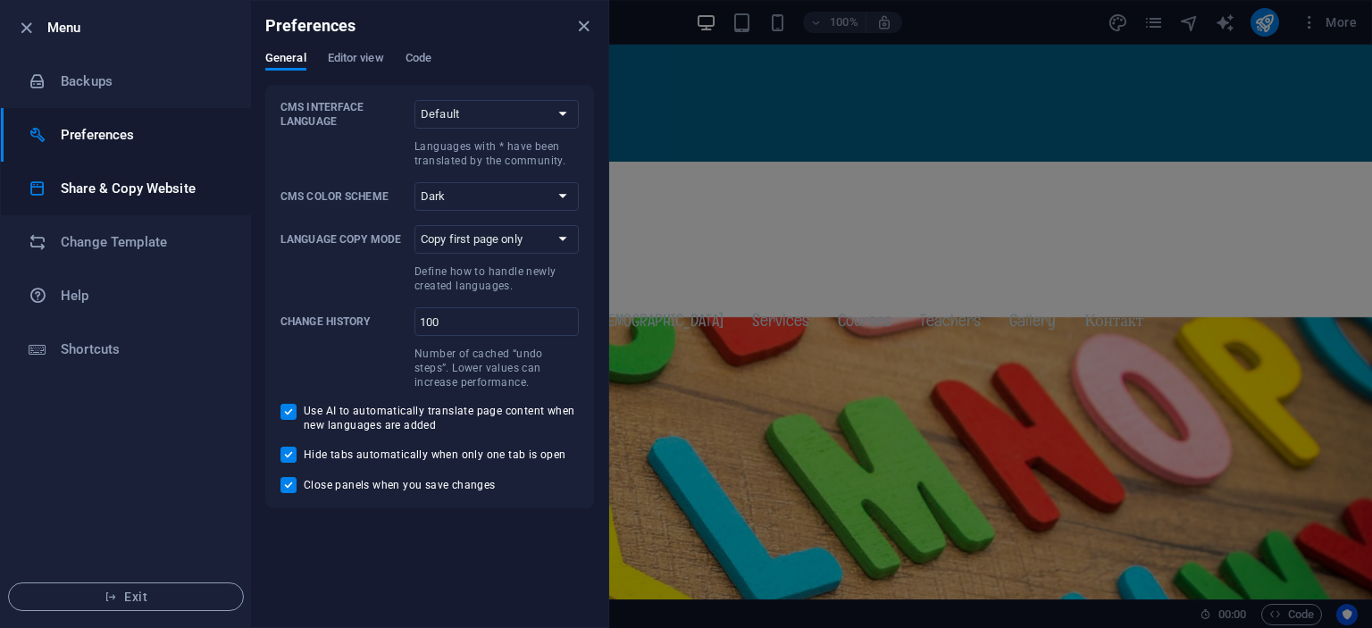
click at [107, 190] on h6 "Share & Copy Website" at bounding box center [143, 188] width 165 height 21
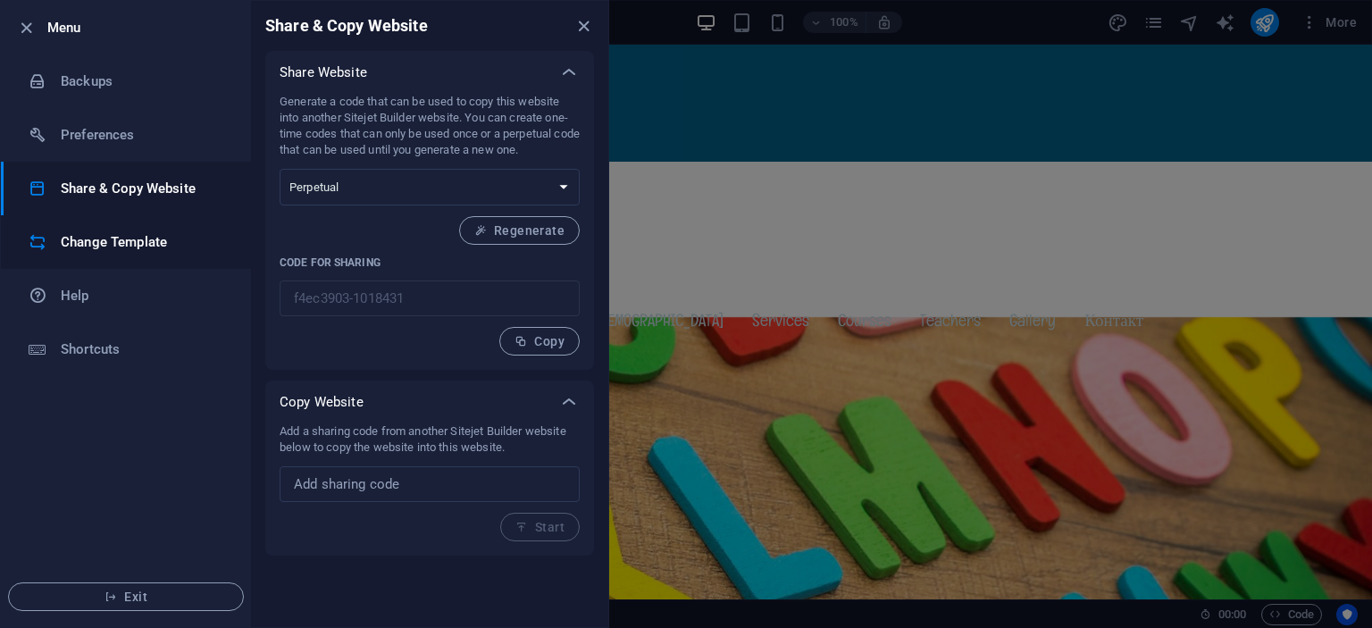
click at [166, 244] on h6 "Change Template" at bounding box center [143, 241] width 165 height 21
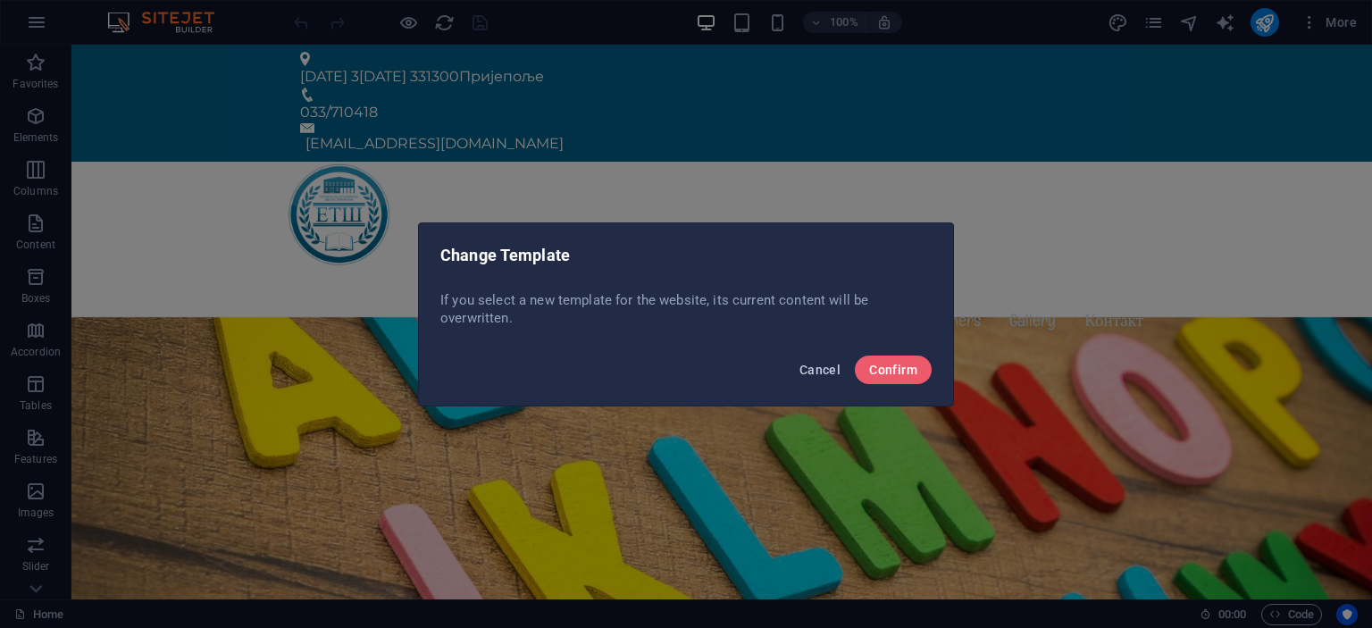
click at [819, 364] on span "Cancel" at bounding box center [820, 370] width 41 height 14
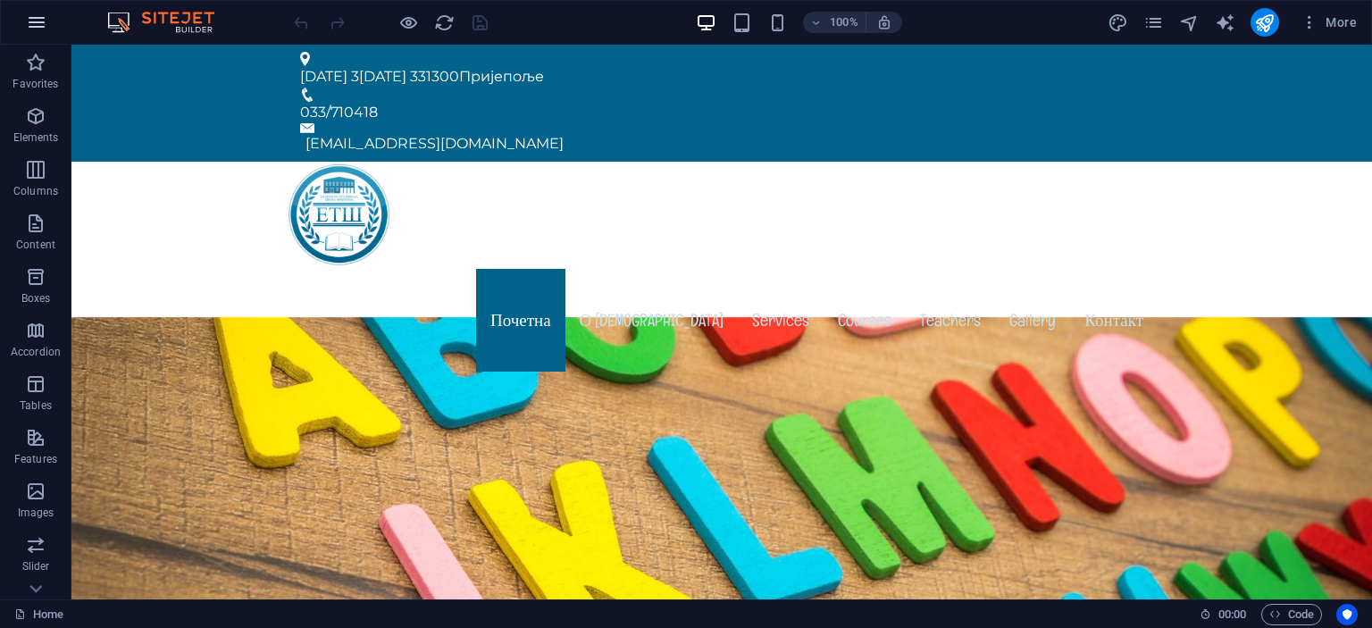
click at [40, 20] on icon "button" at bounding box center [36, 22] width 21 height 21
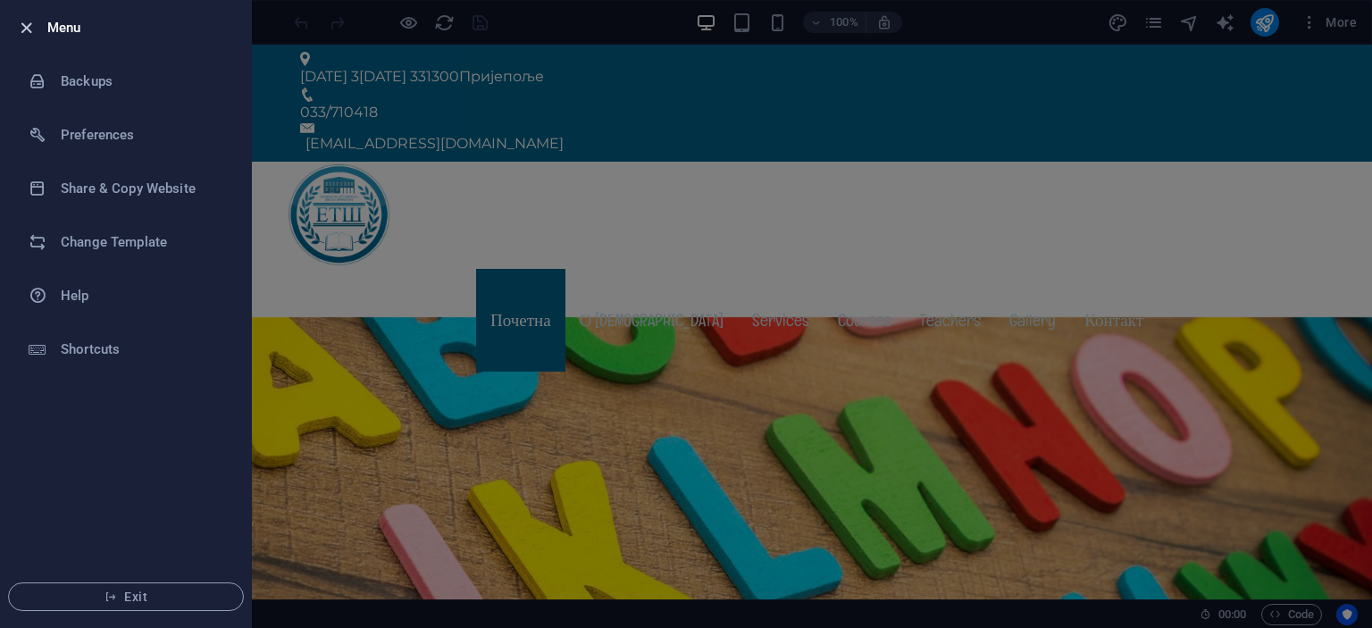
click at [24, 29] on icon "button" at bounding box center [26, 28] width 21 height 21
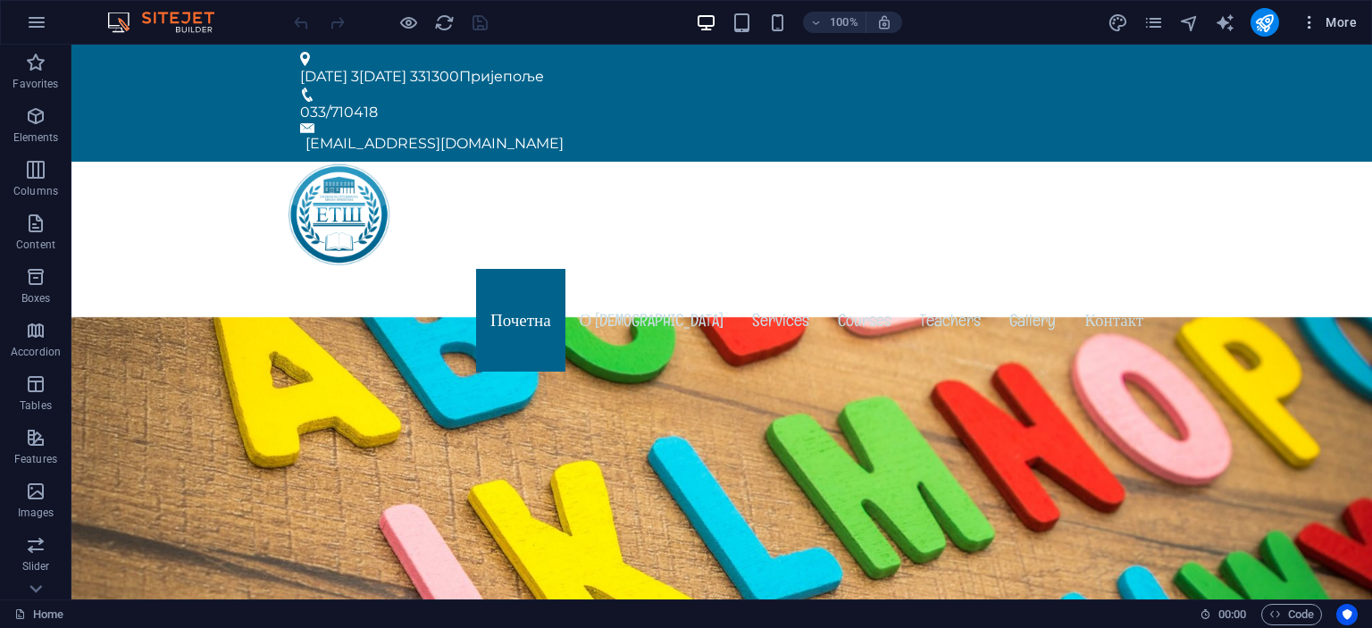
click at [1326, 24] on span "More" at bounding box center [1329, 22] width 56 height 18
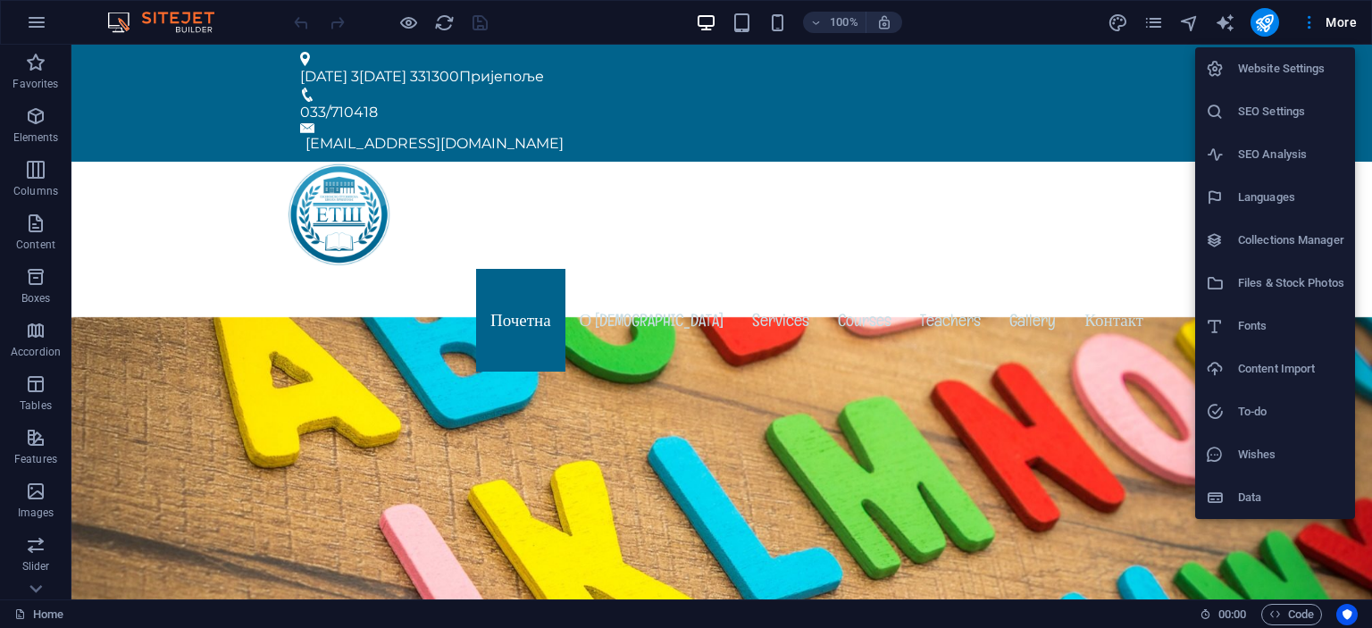
click at [1283, 70] on h6 "Website Settings" at bounding box center [1291, 68] width 106 height 21
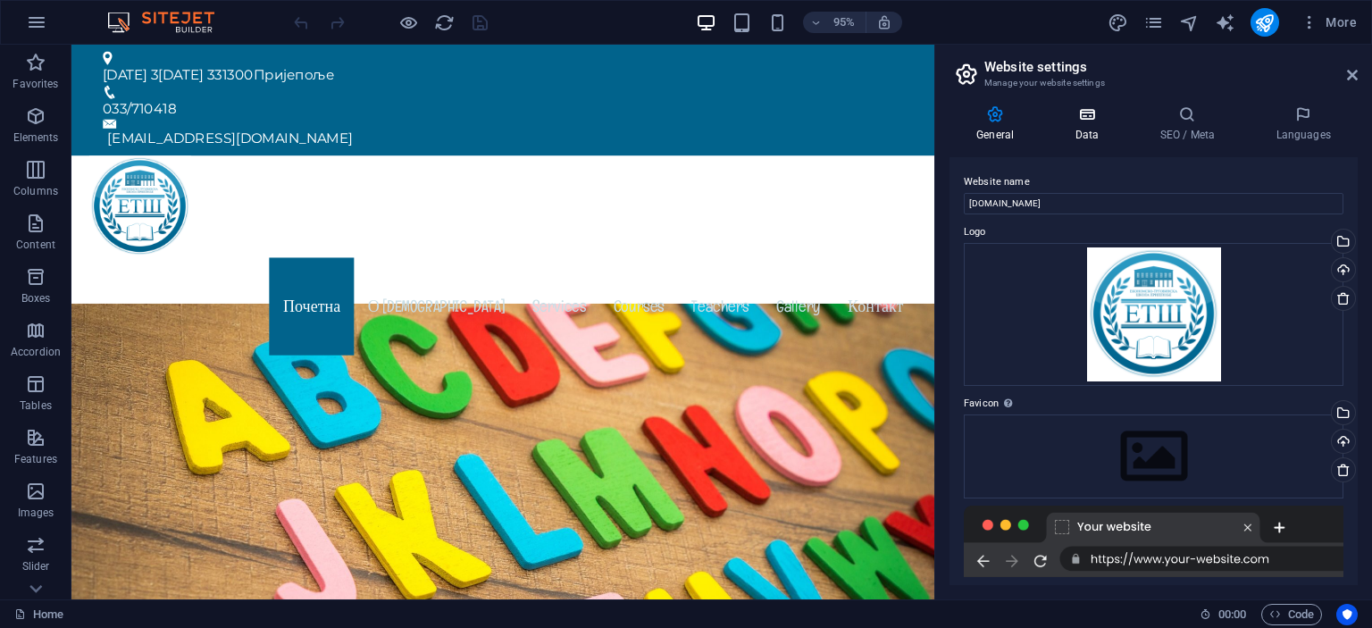
click at [1086, 117] on icon at bounding box center [1087, 114] width 78 height 18
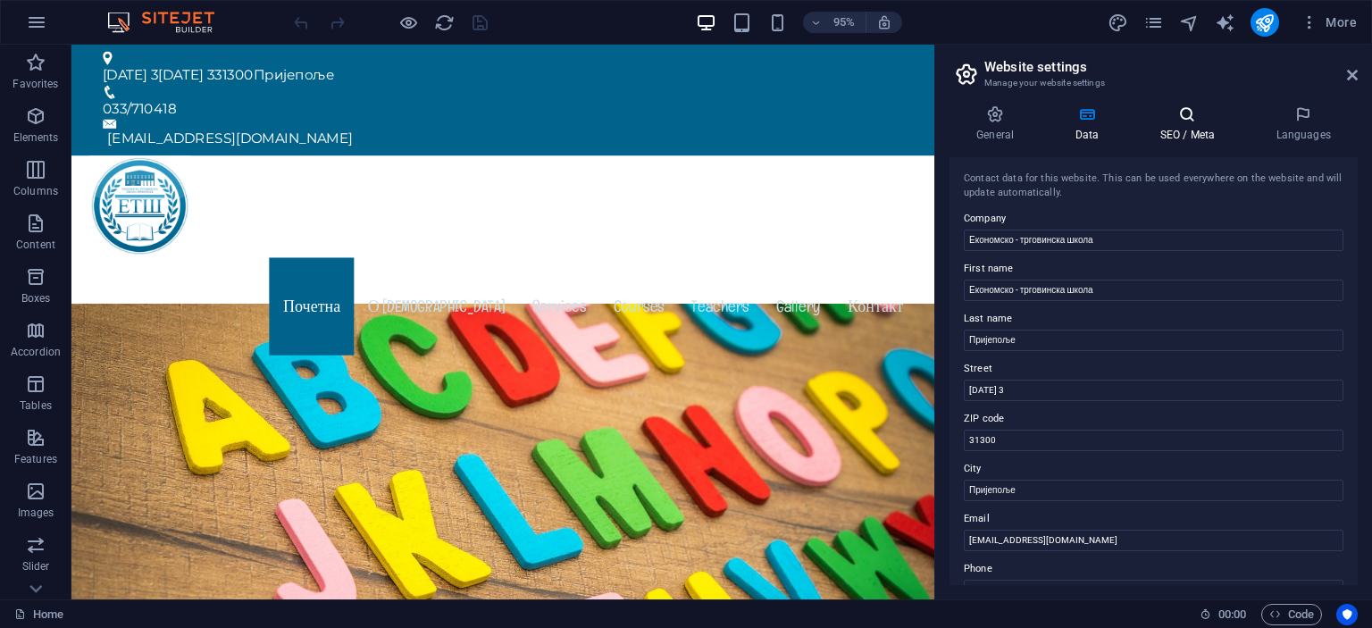
click at [1183, 122] on icon at bounding box center [1187, 114] width 109 height 18
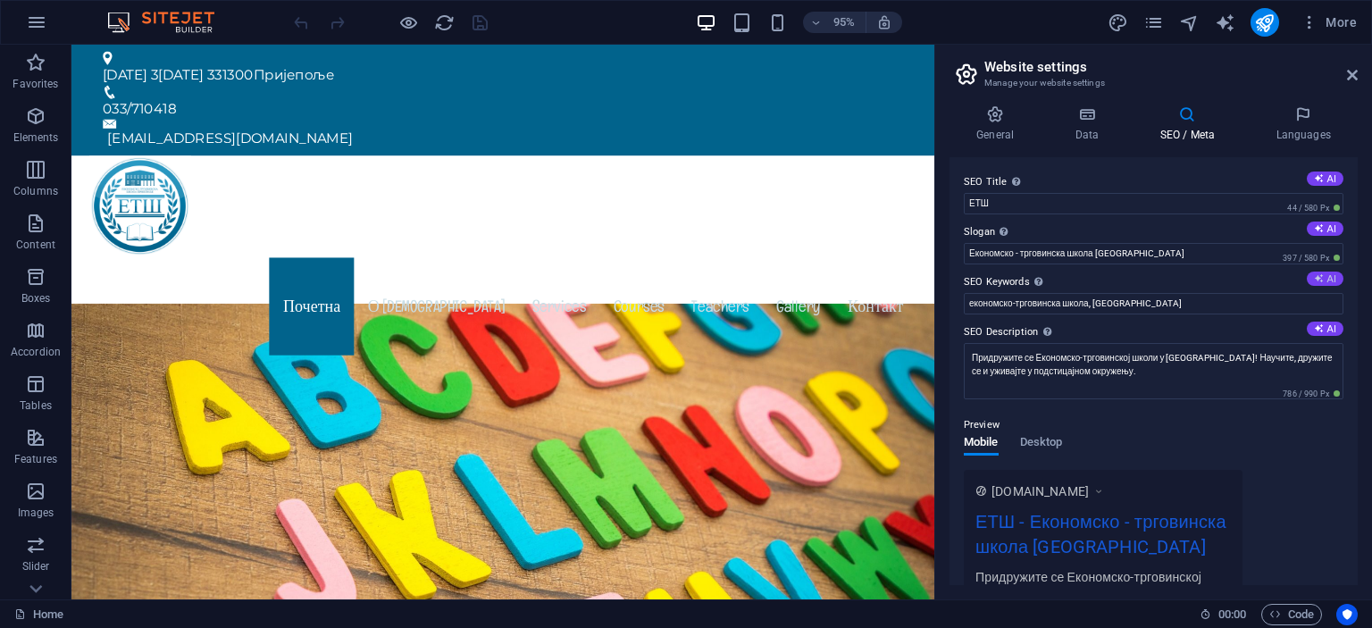
click at [1314, 281] on icon at bounding box center [1319, 278] width 10 height 10
type input "економска школа, Пријепоље, трговина и угоститељство, образовање, школски прогр…"
drag, startPoint x: 1219, startPoint y: 305, endPoint x: 951, endPoint y: 314, distance: 268.2
click at [951, 314] on div "SEO Title The title of your website - make it something that stands out in sear…" at bounding box center [1154, 371] width 408 height 428
click at [1269, 306] on input "економска школа, Пријепоље, трговина и угоститељство, образовање, школски прогр…" at bounding box center [1154, 303] width 380 height 21
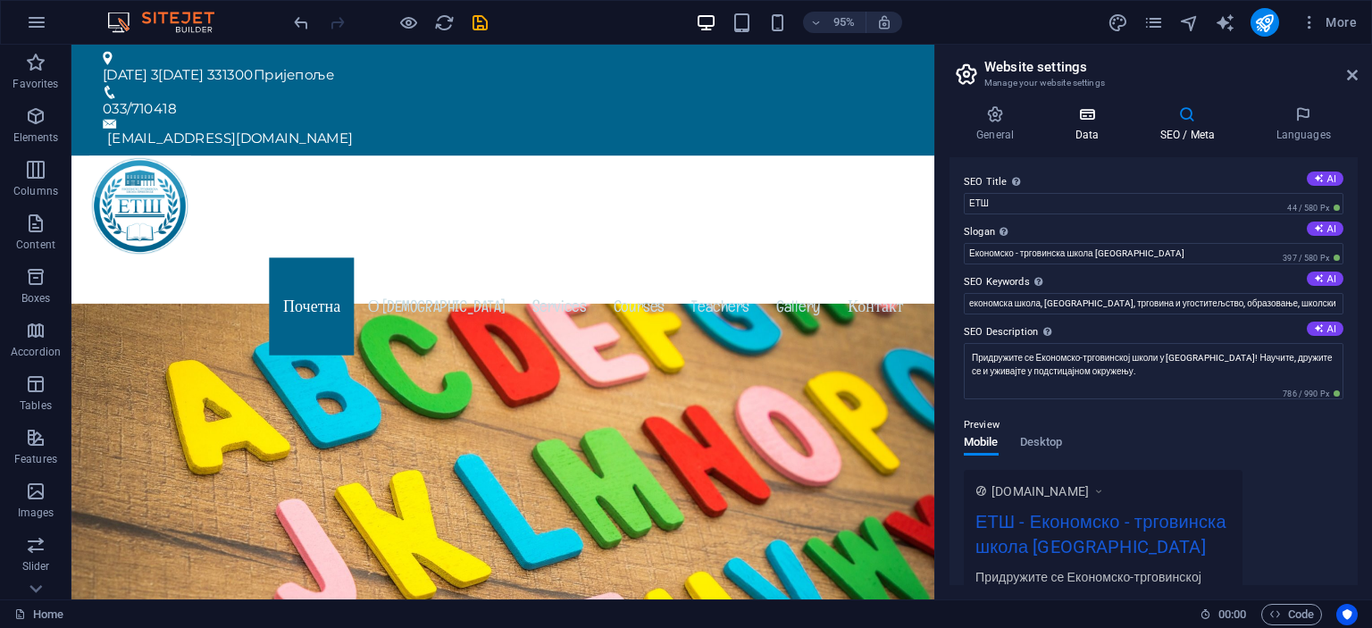
click at [1088, 119] on icon at bounding box center [1087, 114] width 78 height 18
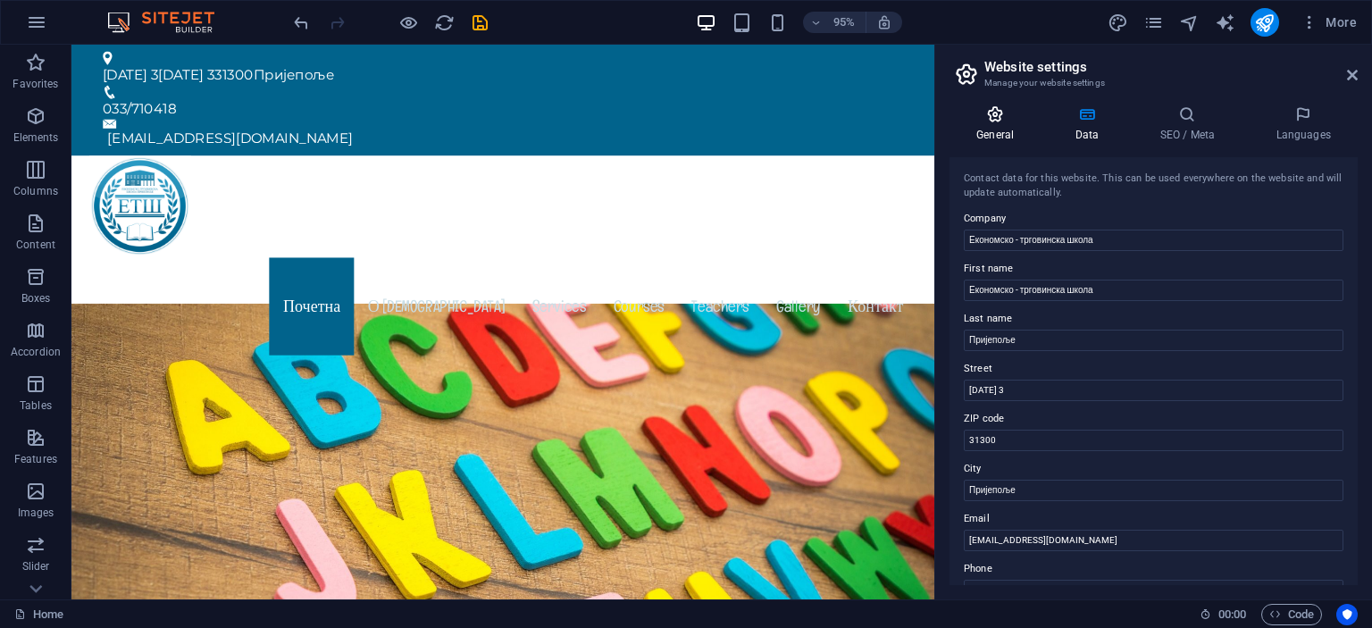
click at [996, 117] on icon at bounding box center [995, 114] width 91 height 18
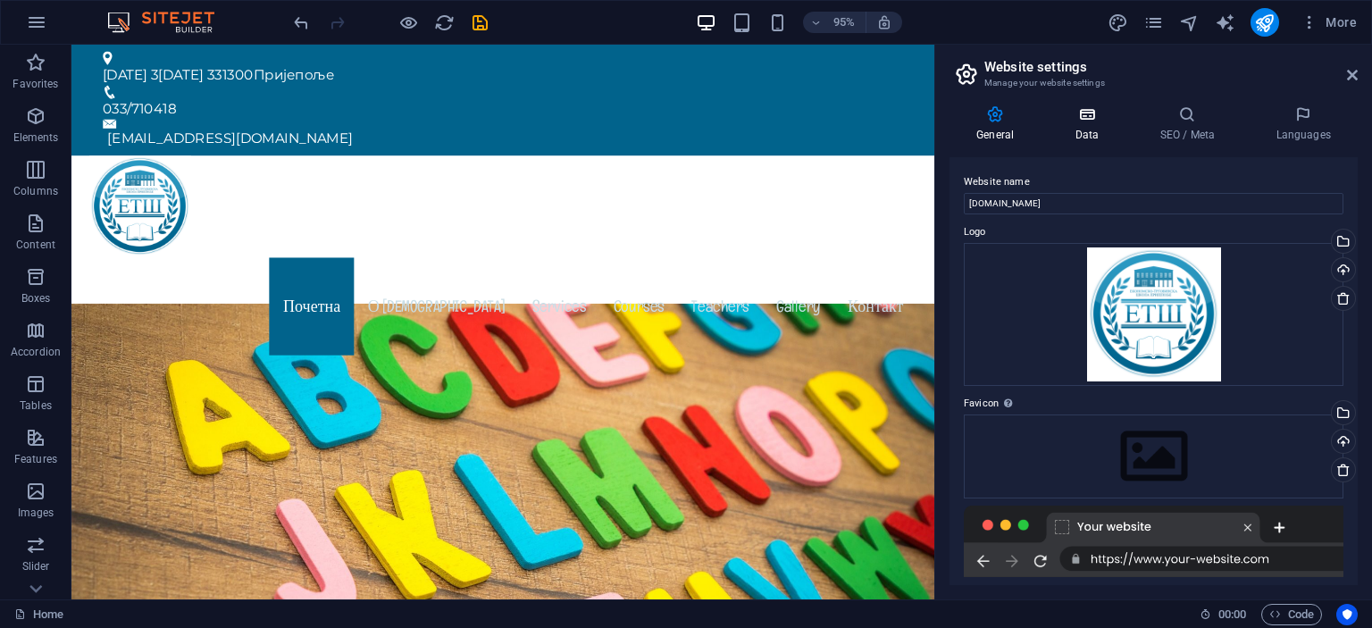
click at [1086, 118] on icon at bounding box center [1087, 114] width 78 height 18
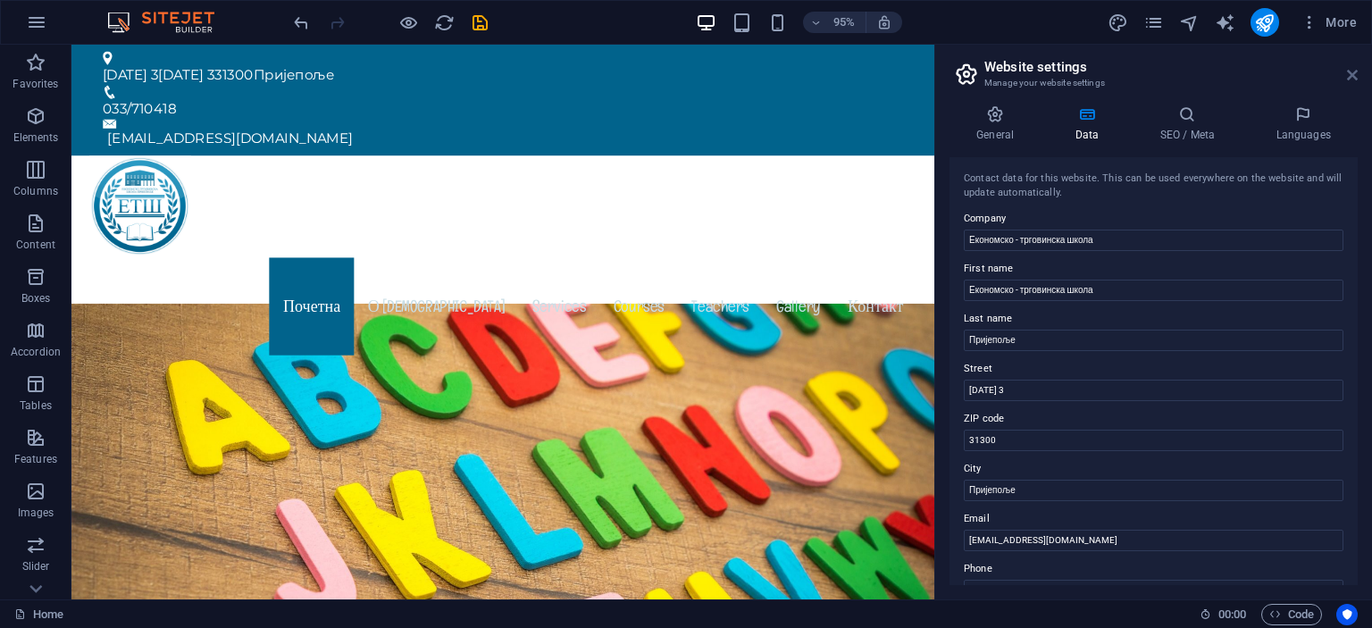
click at [1353, 76] on icon at bounding box center [1352, 75] width 11 height 14
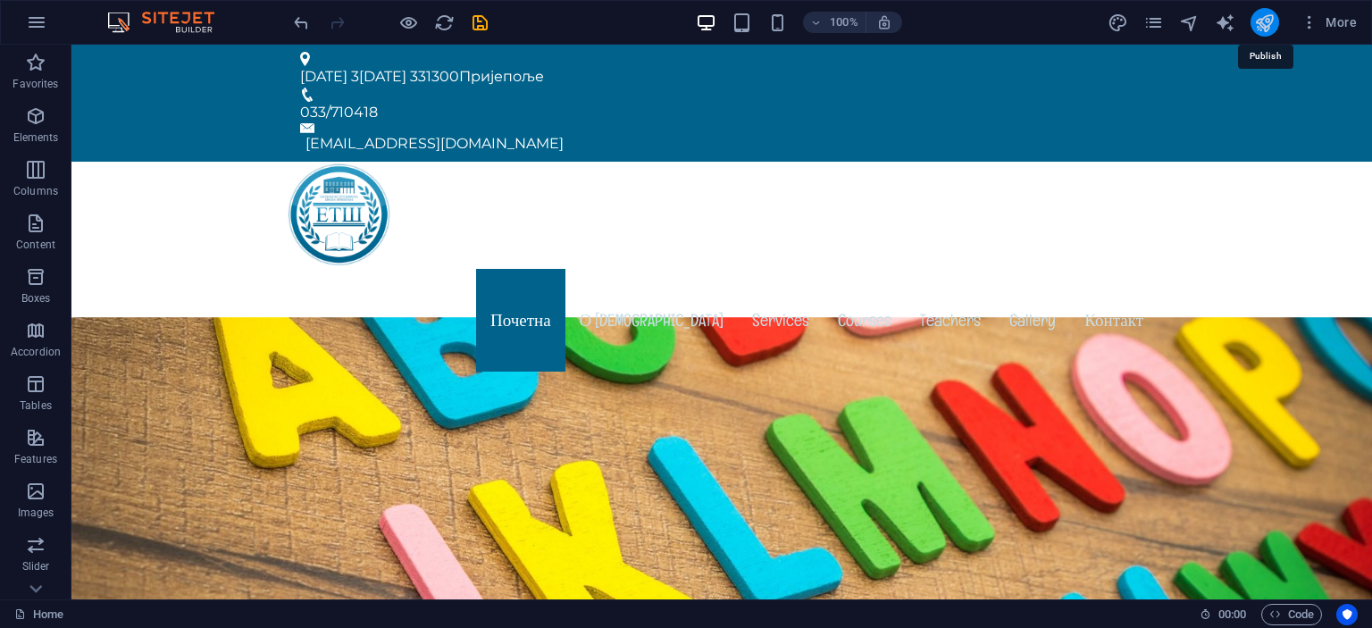
click at [1268, 22] on icon "publish" at bounding box center [1264, 23] width 21 height 21
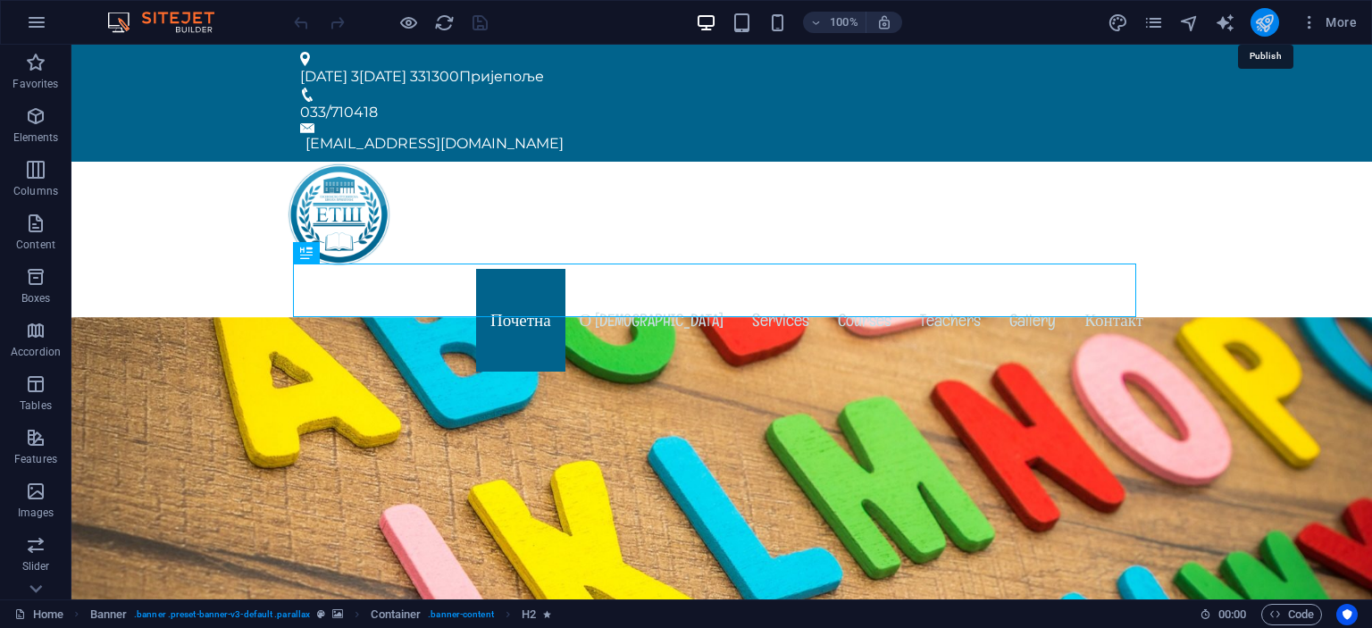
click at [1261, 22] on icon "publish" at bounding box center [1264, 23] width 21 height 21
